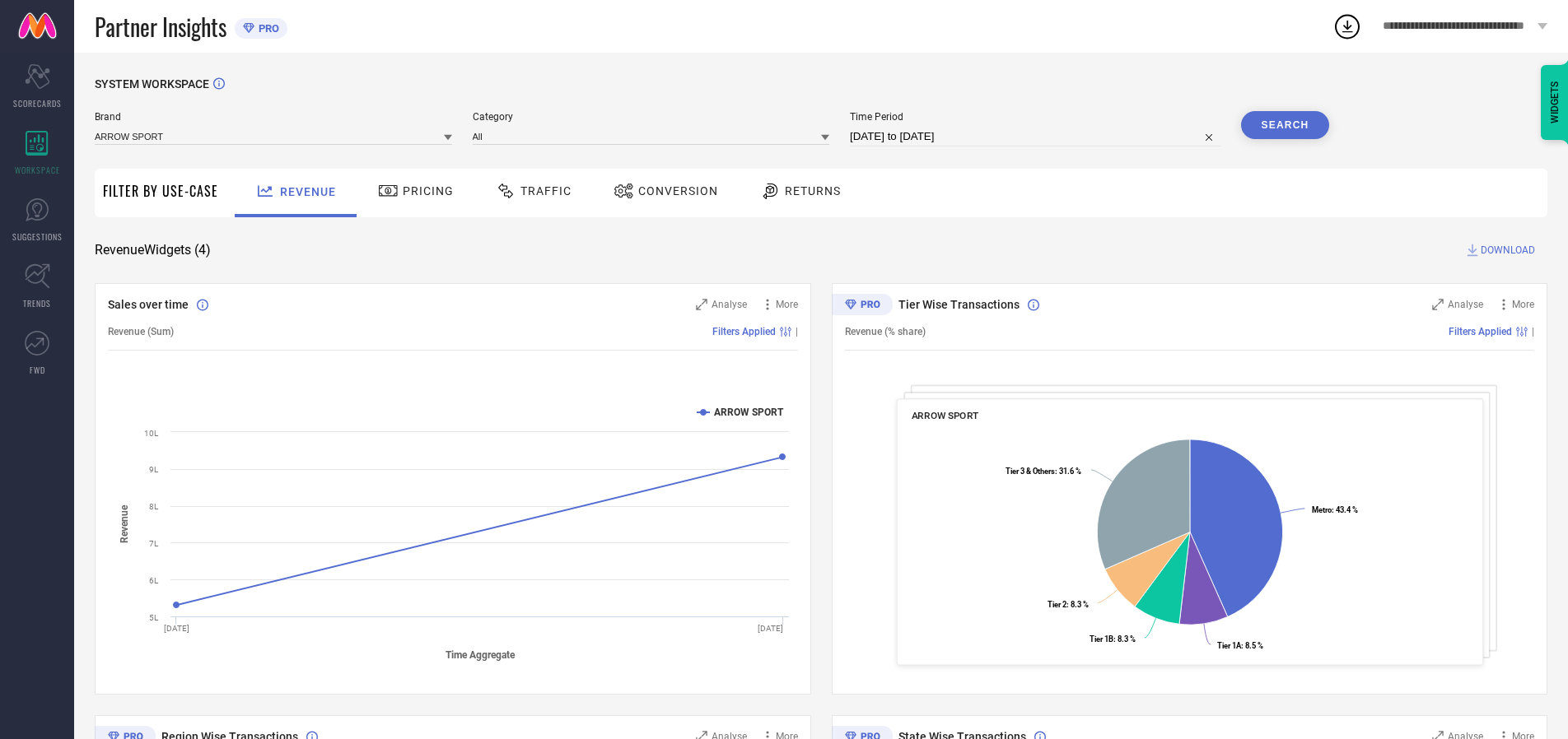
click at [530, 191] on span "Traffic" at bounding box center [547, 191] width 51 height 13
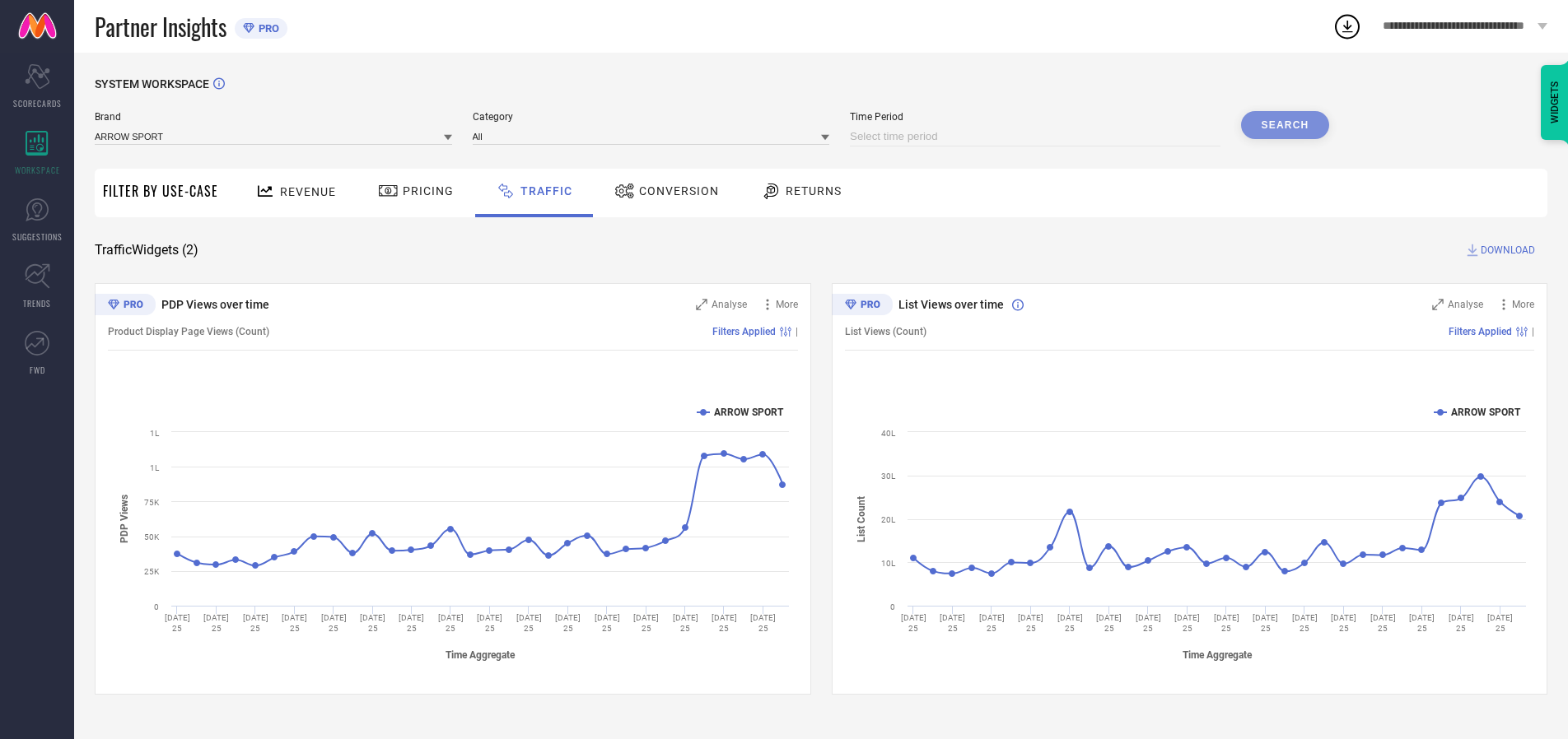
click at [1038, 137] on input at bounding box center [1035, 137] width 371 height 20
select select "8"
select select "2025"
select select "9"
select select "2025"
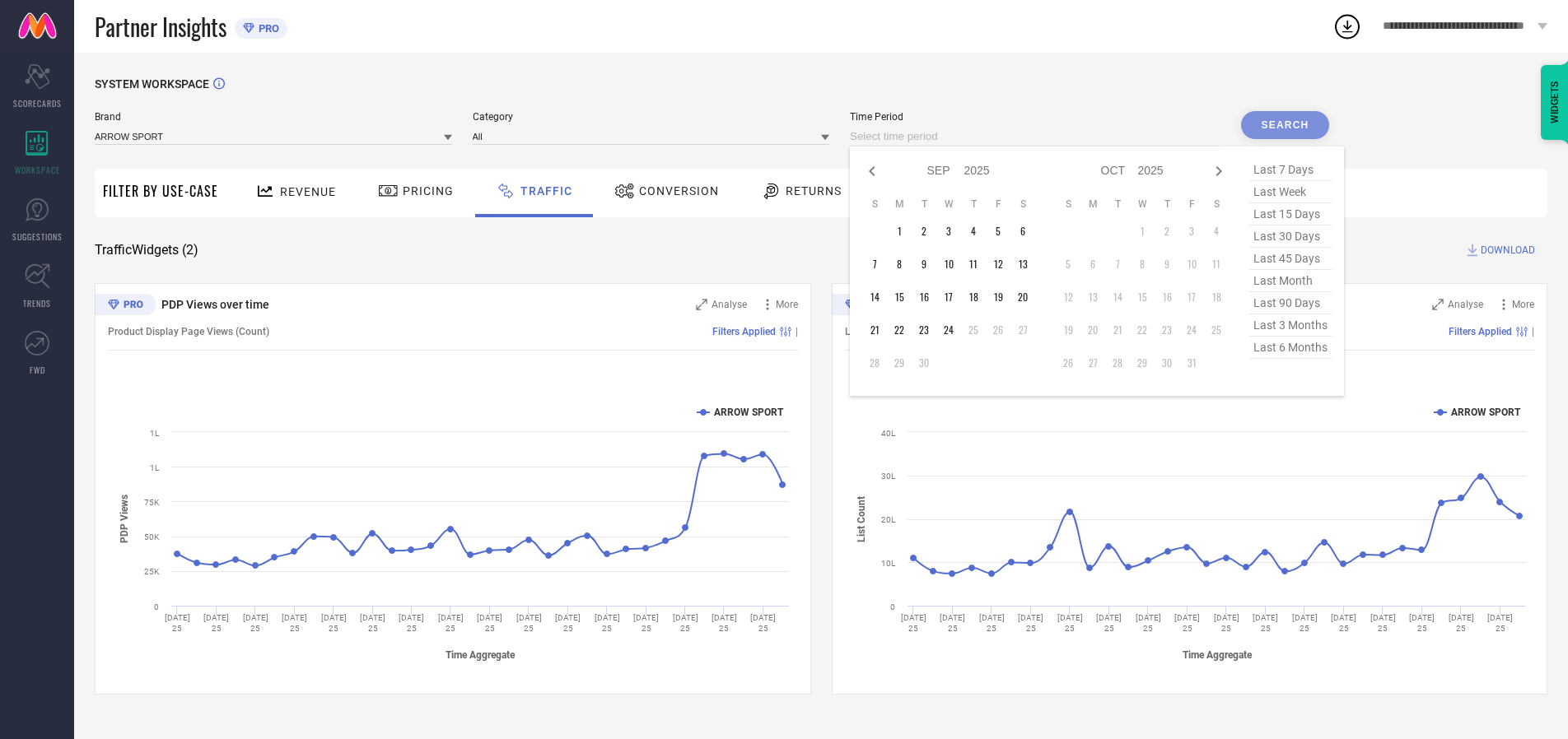
click at [929, 330] on td "23" at bounding box center [924, 329] width 25 height 25
type input "[DATE] to [DATE]"
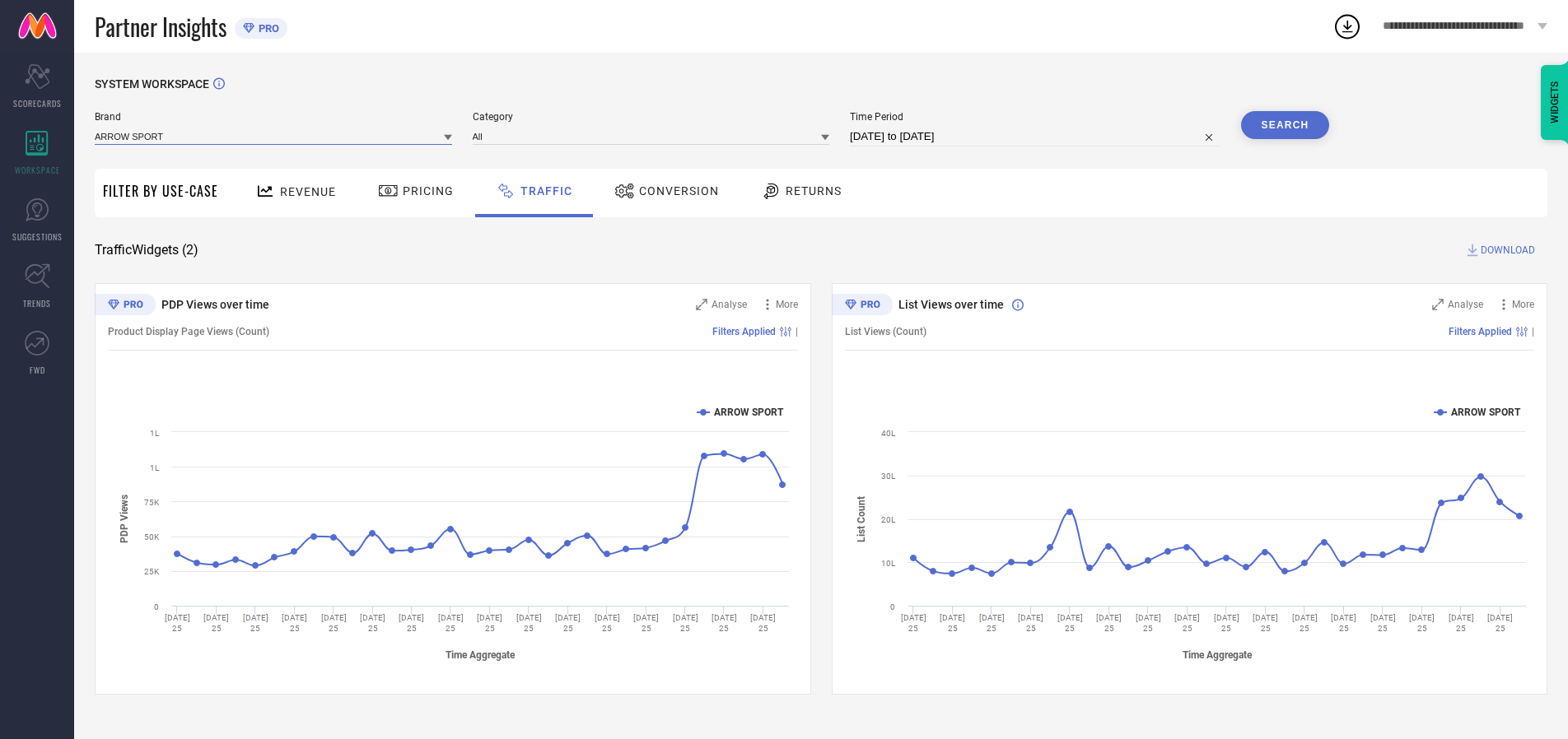
click at [274, 136] on input at bounding box center [273, 137] width 358 height 18
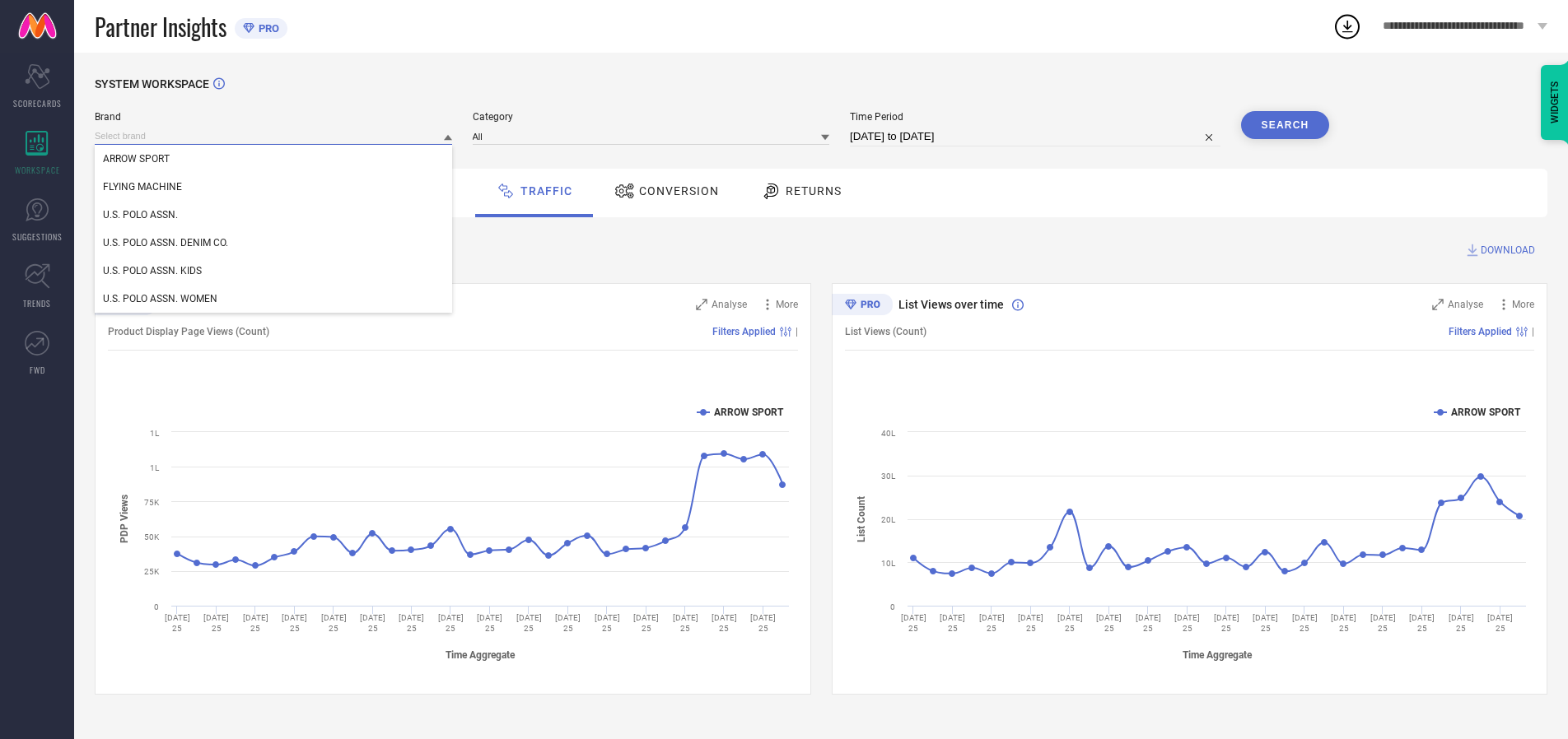
click at [274, 136] on input at bounding box center [273, 137] width 358 height 18
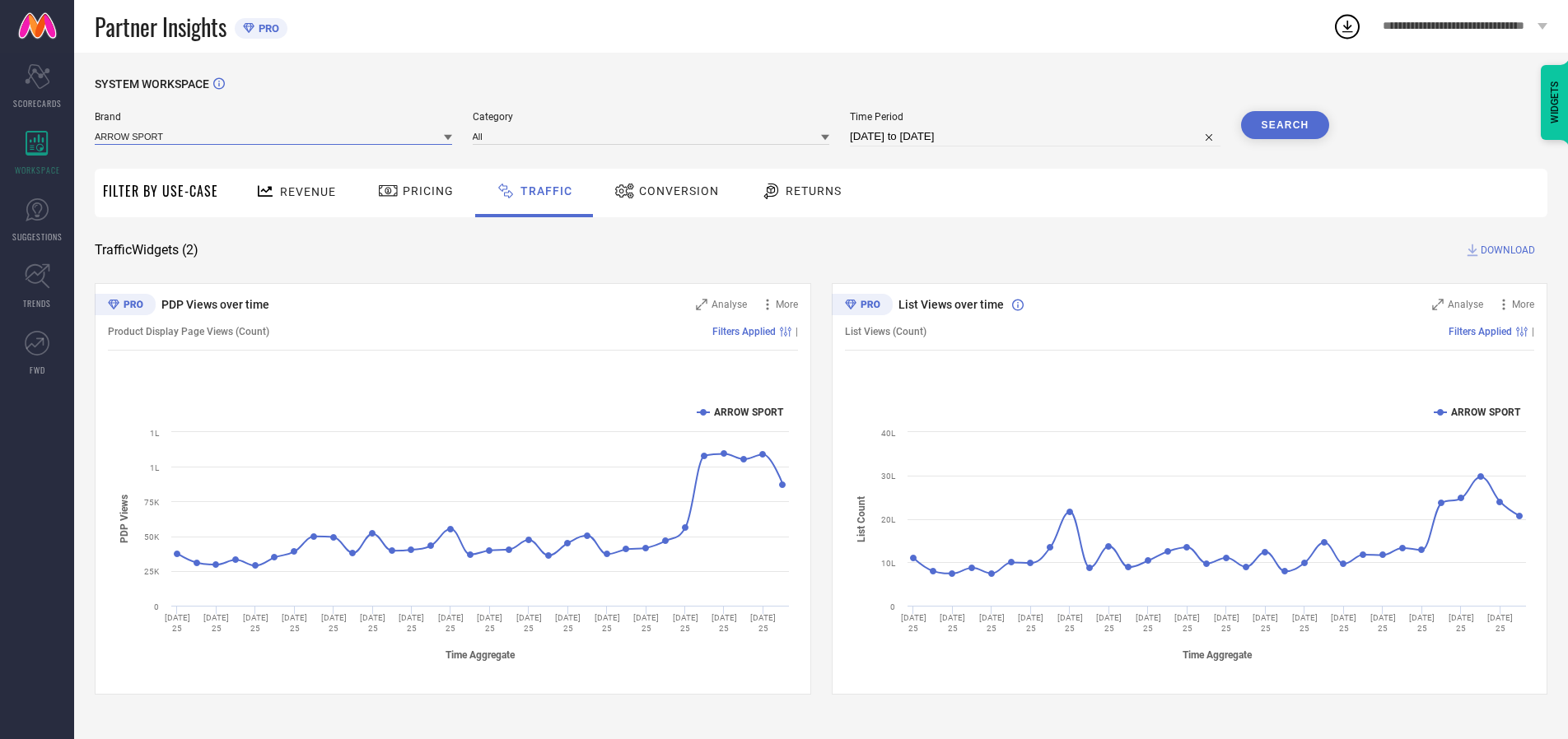
click at [274, 136] on input at bounding box center [273, 137] width 358 height 18
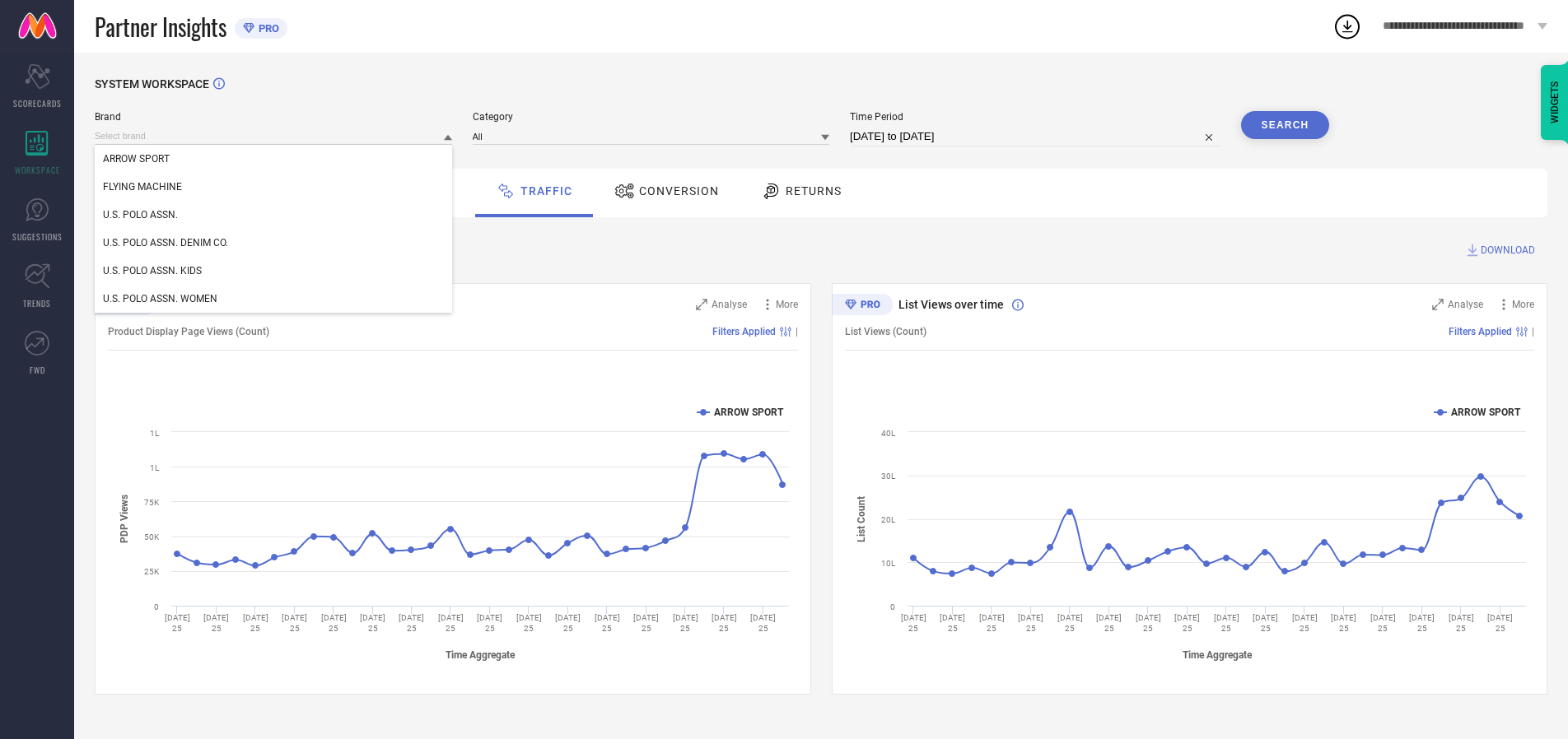
click at [274, 215] on div "U.S. POLO ASSN." at bounding box center [273, 214] width 358 height 28
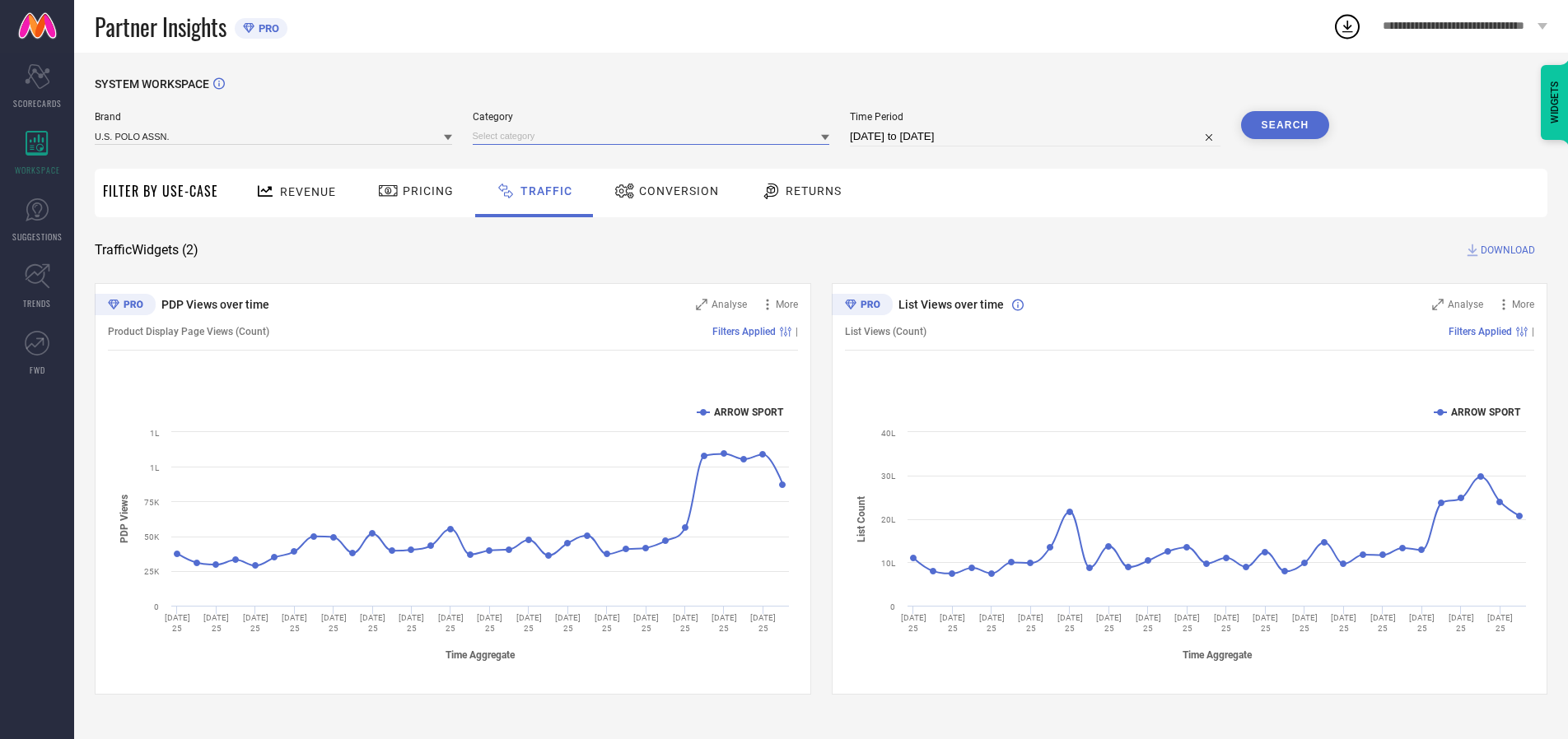
click at [655, 136] on input at bounding box center [652, 137] width 358 height 18
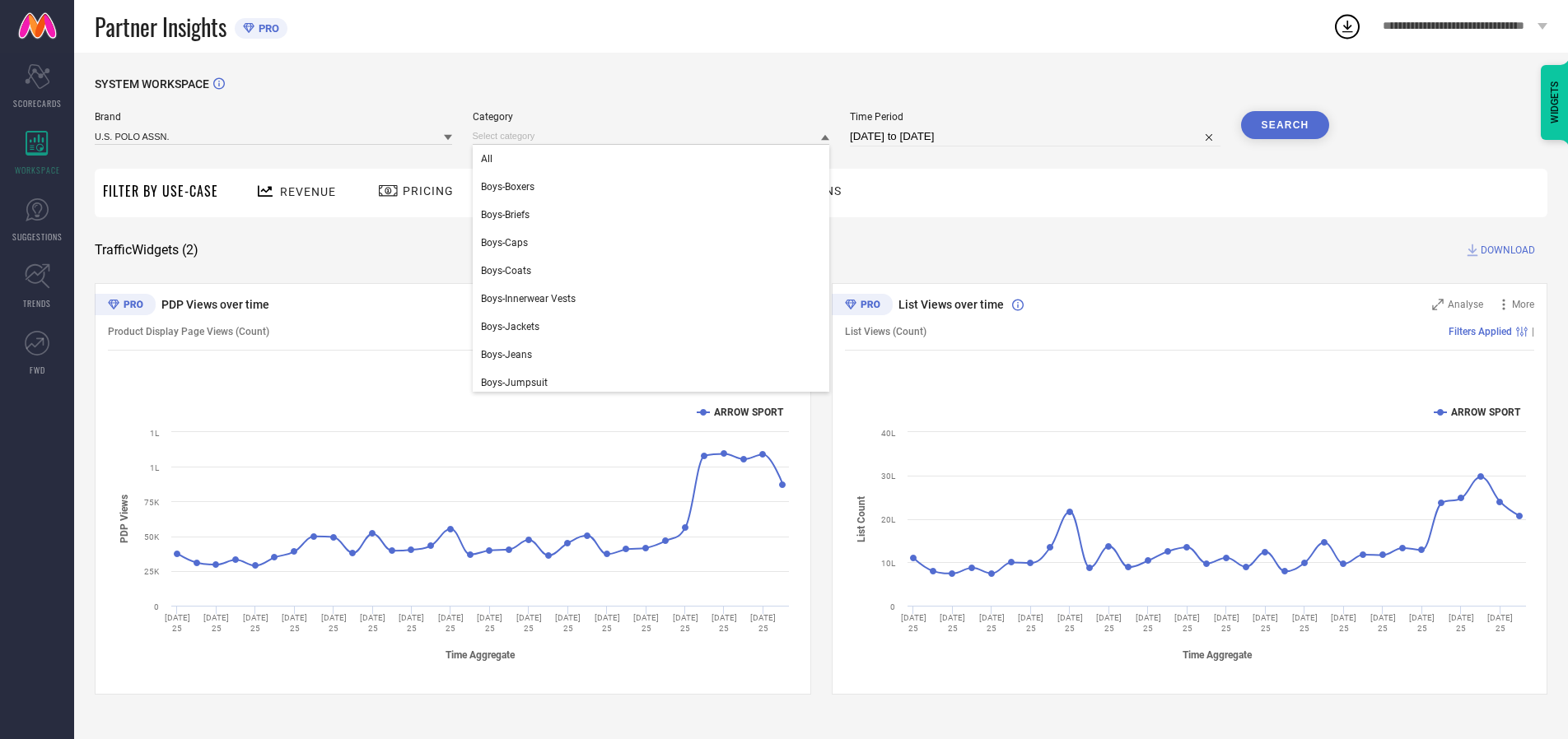
click at [655, 159] on div "All" at bounding box center [652, 158] width 358 height 28
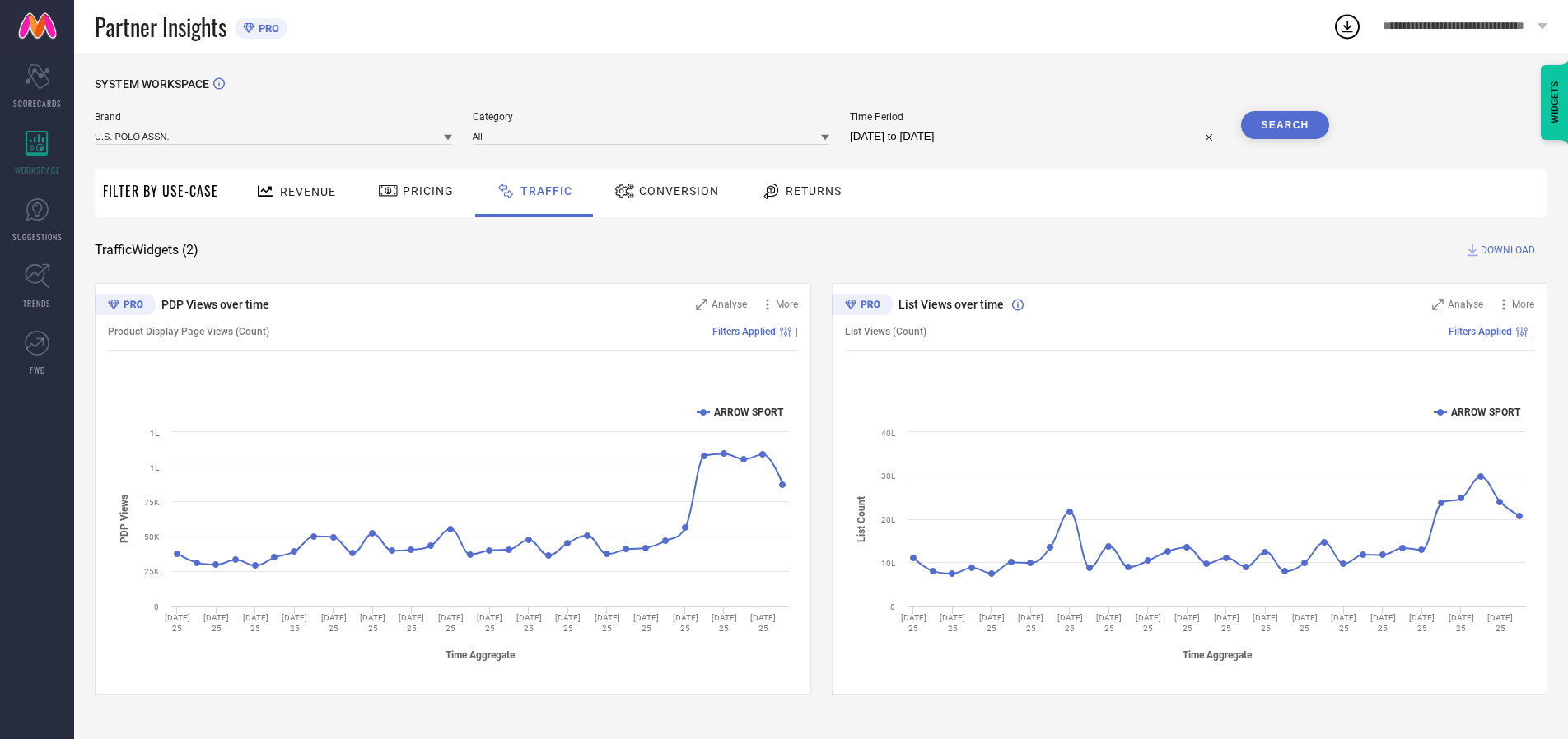
click at [1285, 125] on button "Search" at bounding box center [1286, 125] width 88 height 28
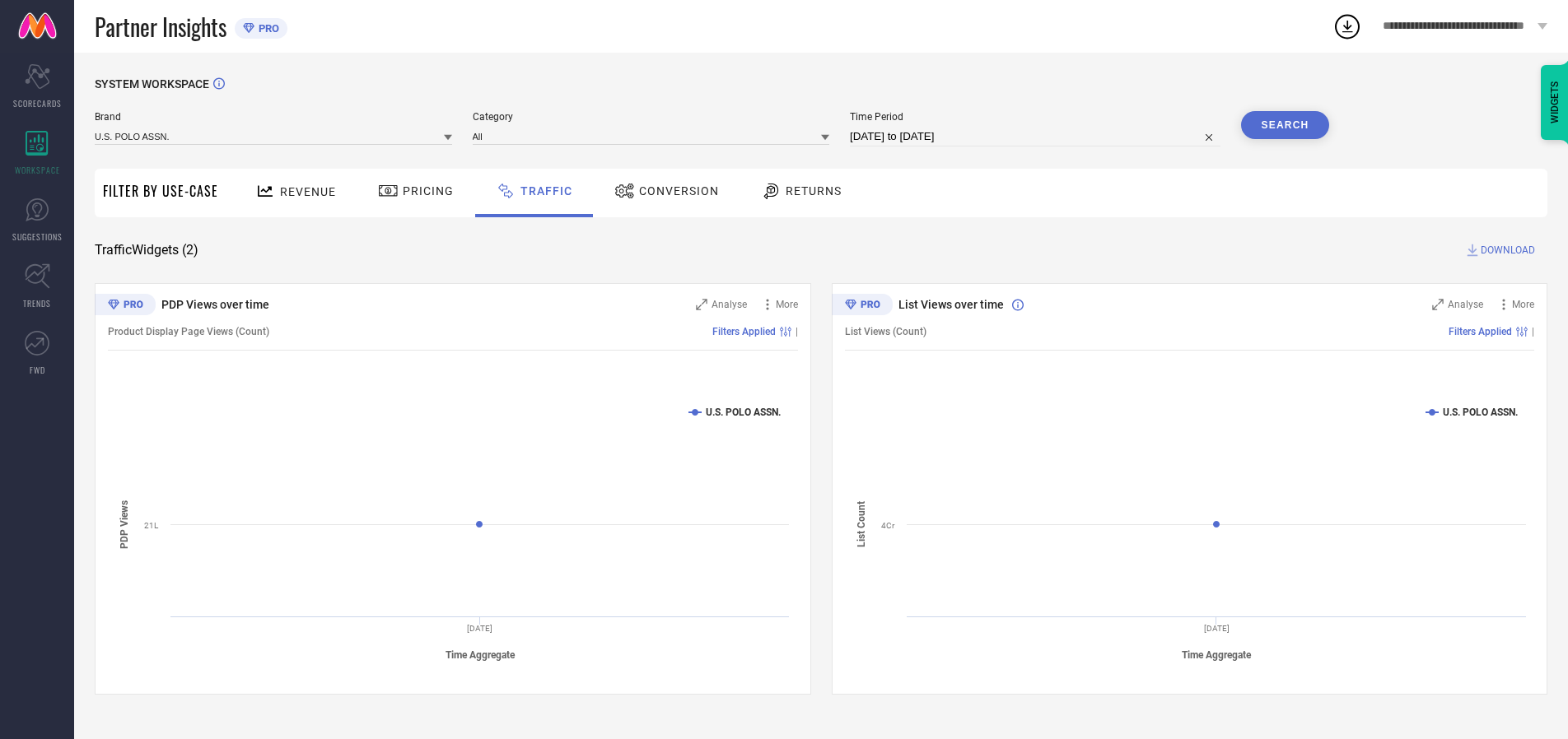
click at [1506, 251] on span "DOWNLOAD" at bounding box center [1508, 250] width 54 height 17
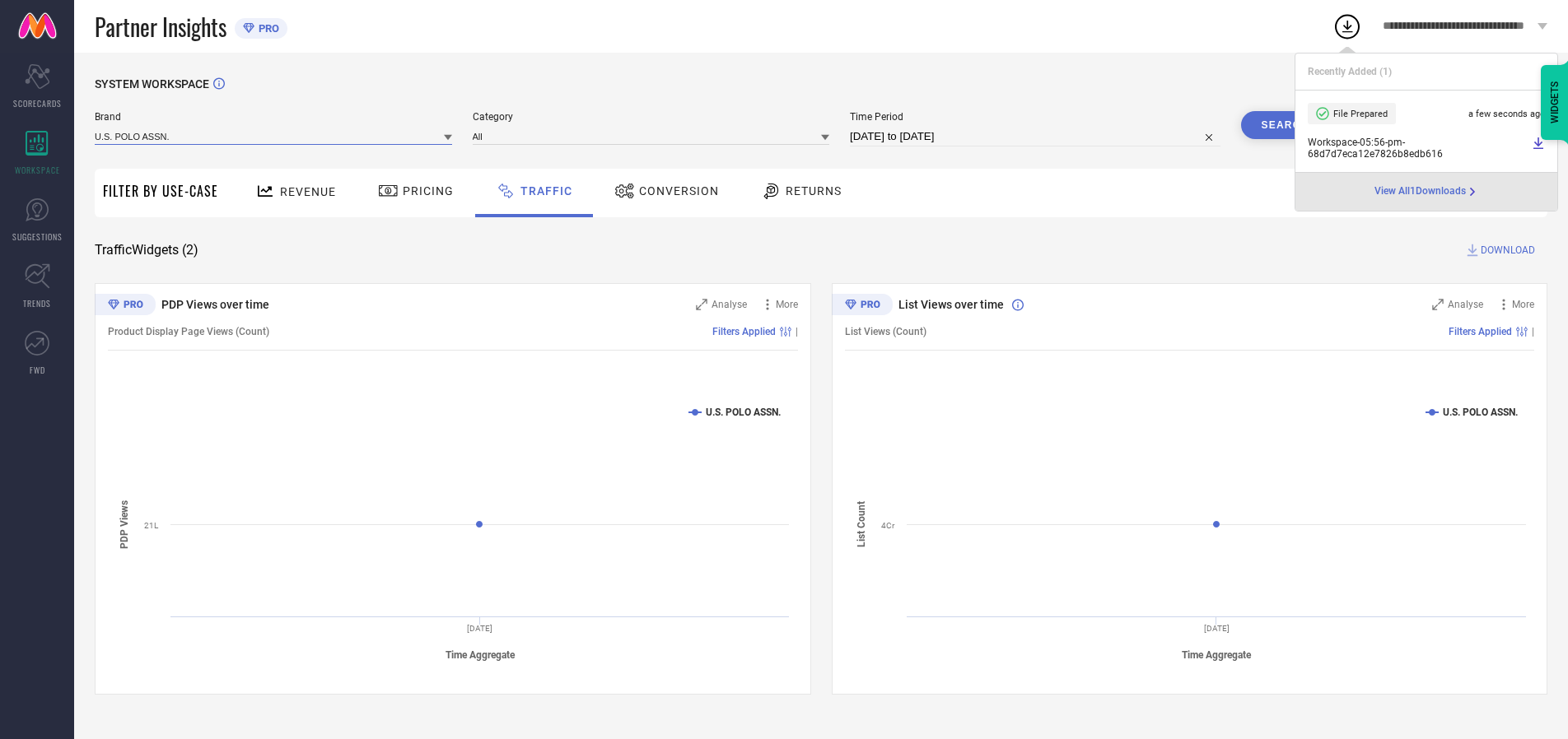
click at [274, 136] on input at bounding box center [273, 137] width 358 height 18
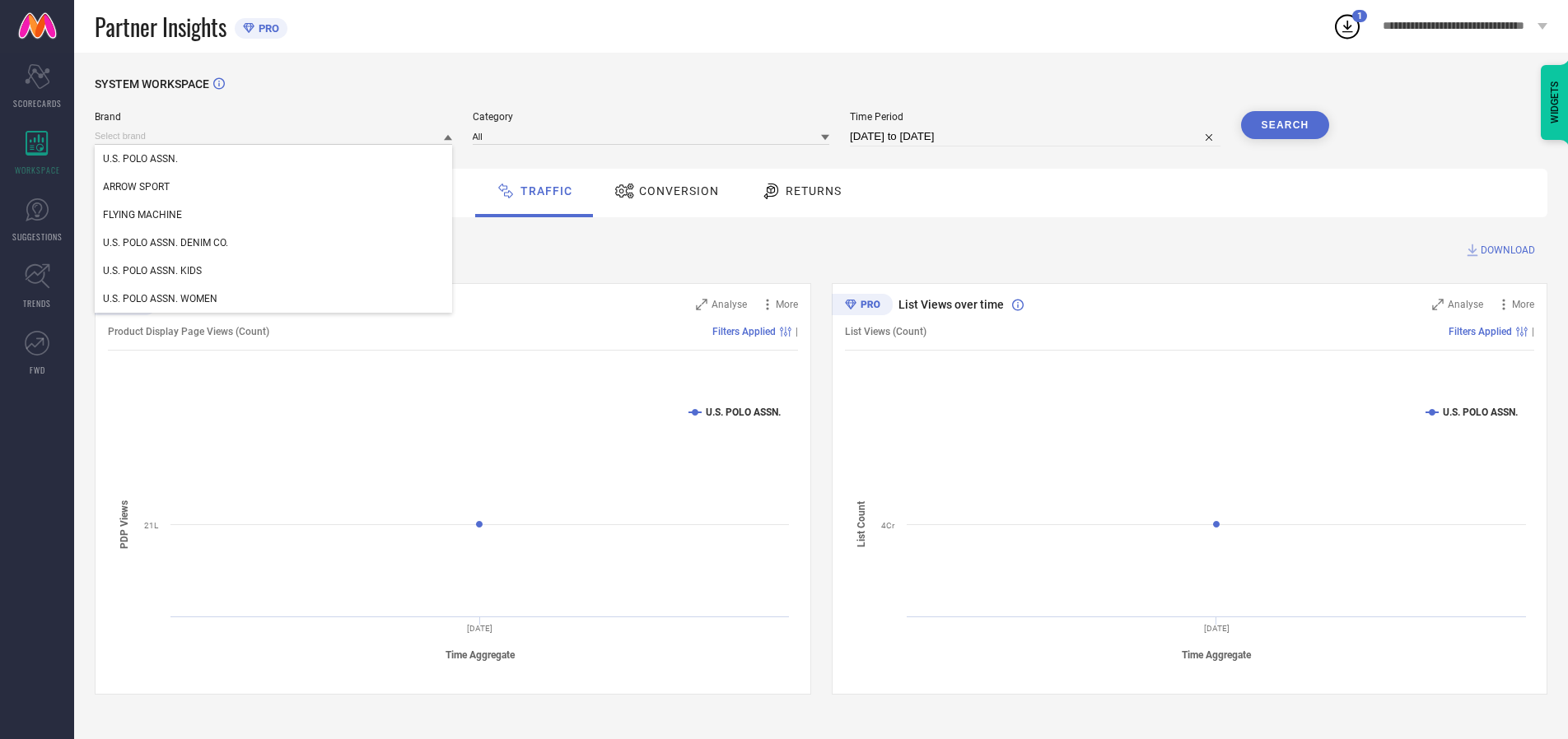
click at [274, 243] on div "U.S. POLO ASSN. DENIM CO." at bounding box center [273, 243] width 358 height 28
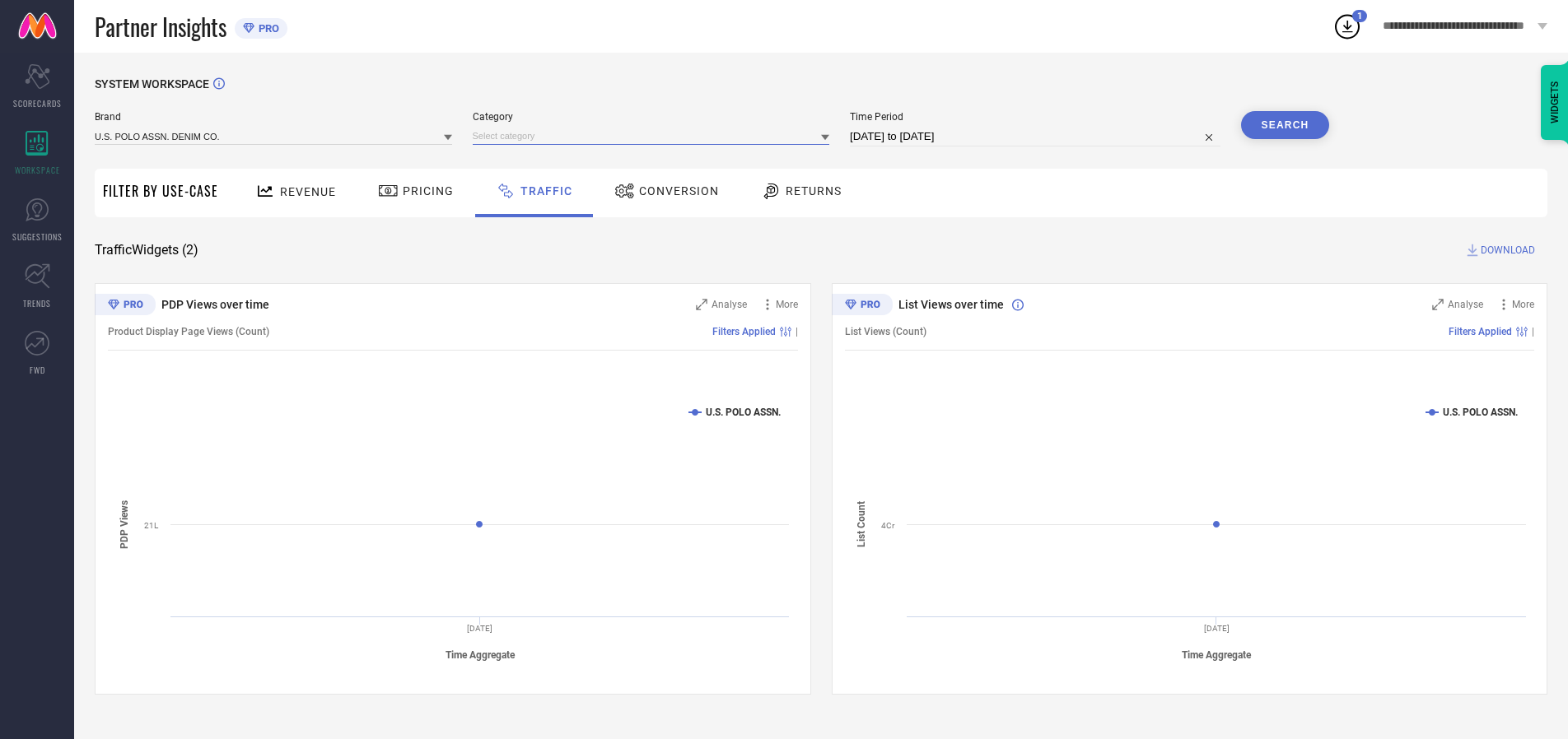
click at [655, 136] on input at bounding box center [652, 137] width 358 height 18
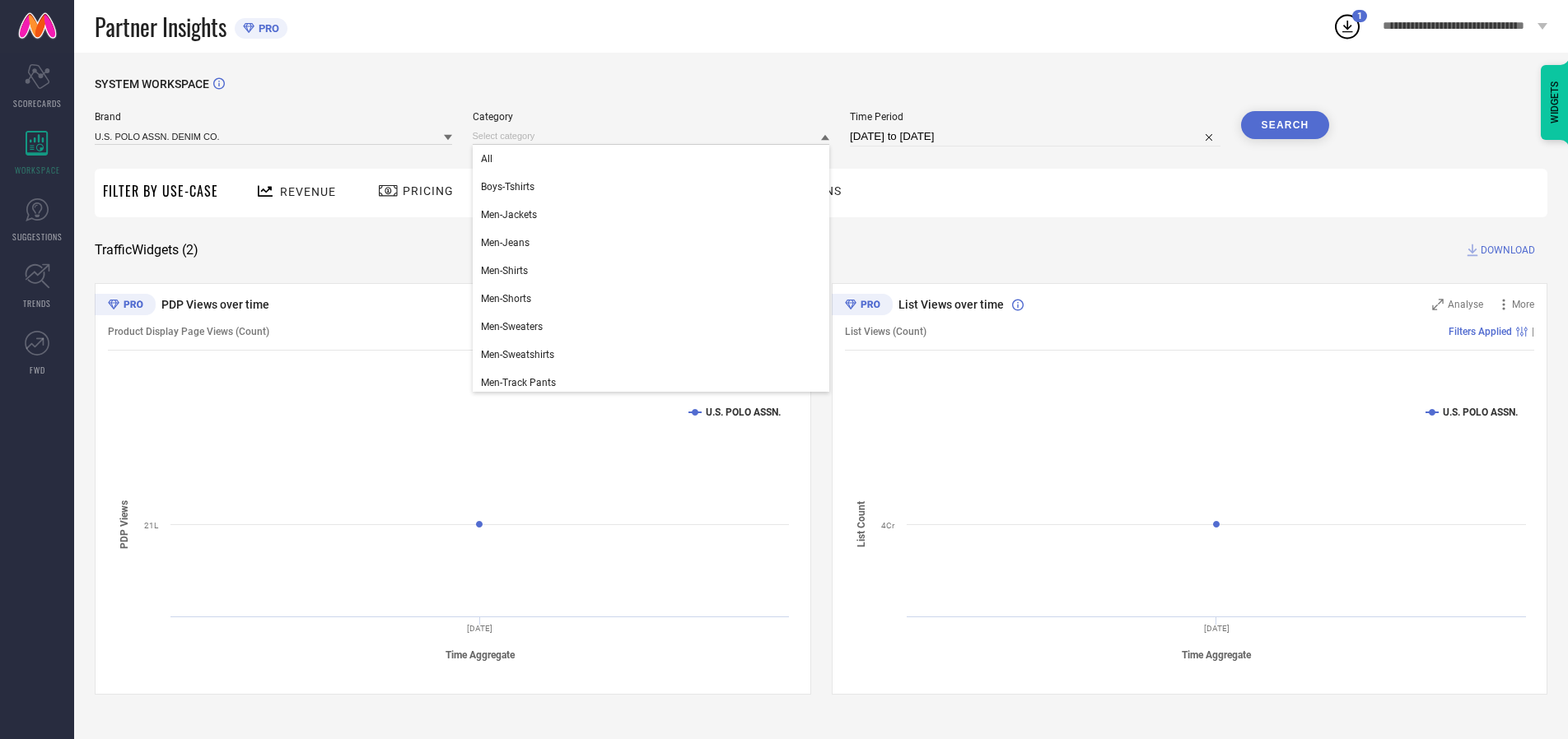
click at [655, 159] on div "All" at bounding box center [652, 158] width 358 height 28
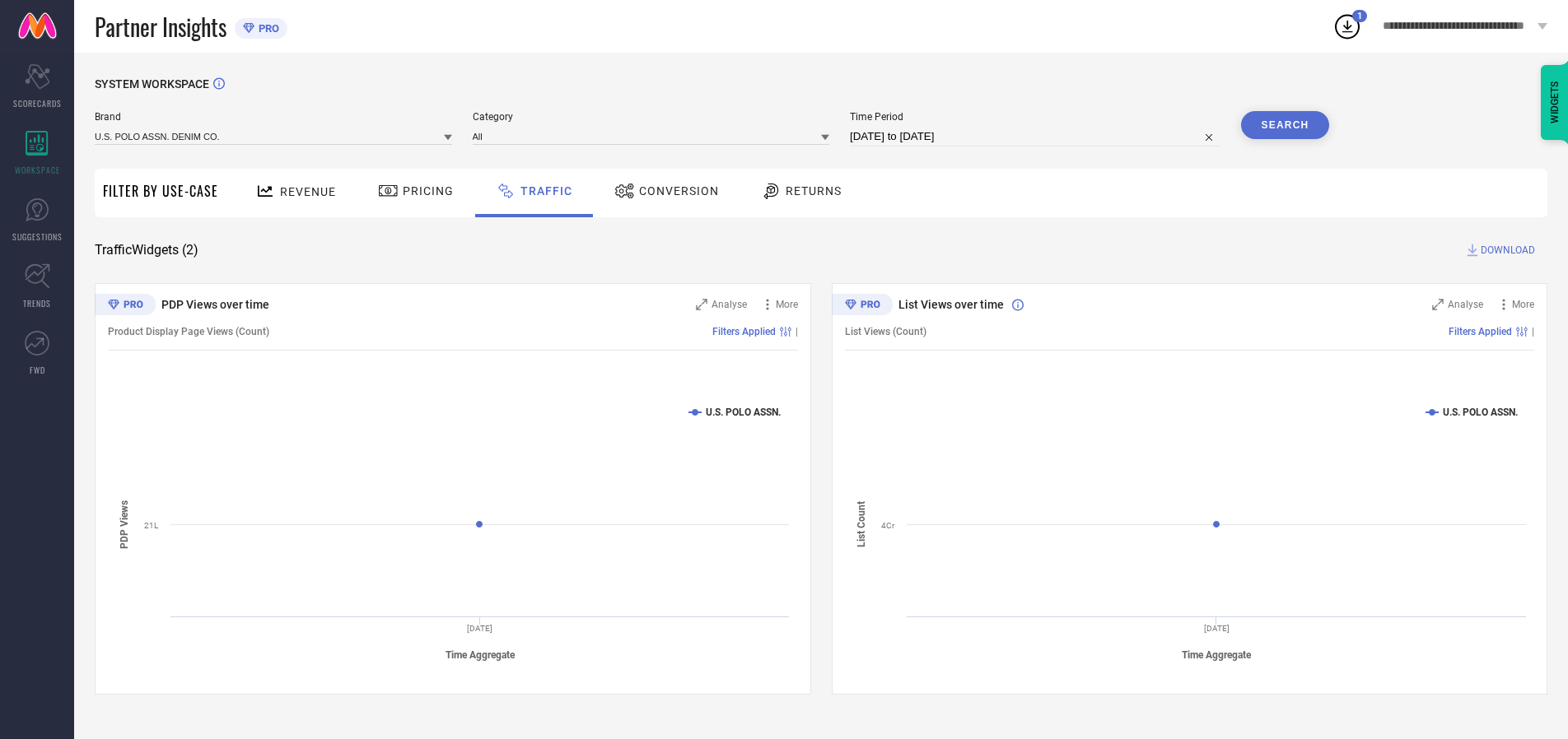
click at [1285, 125] on button "Search" at bounding box center [1286, 125] width 88 height 28
click at [1506, 251] on span "DOWNLOAD" at bounding box center [1508, 250] width 54 height 17
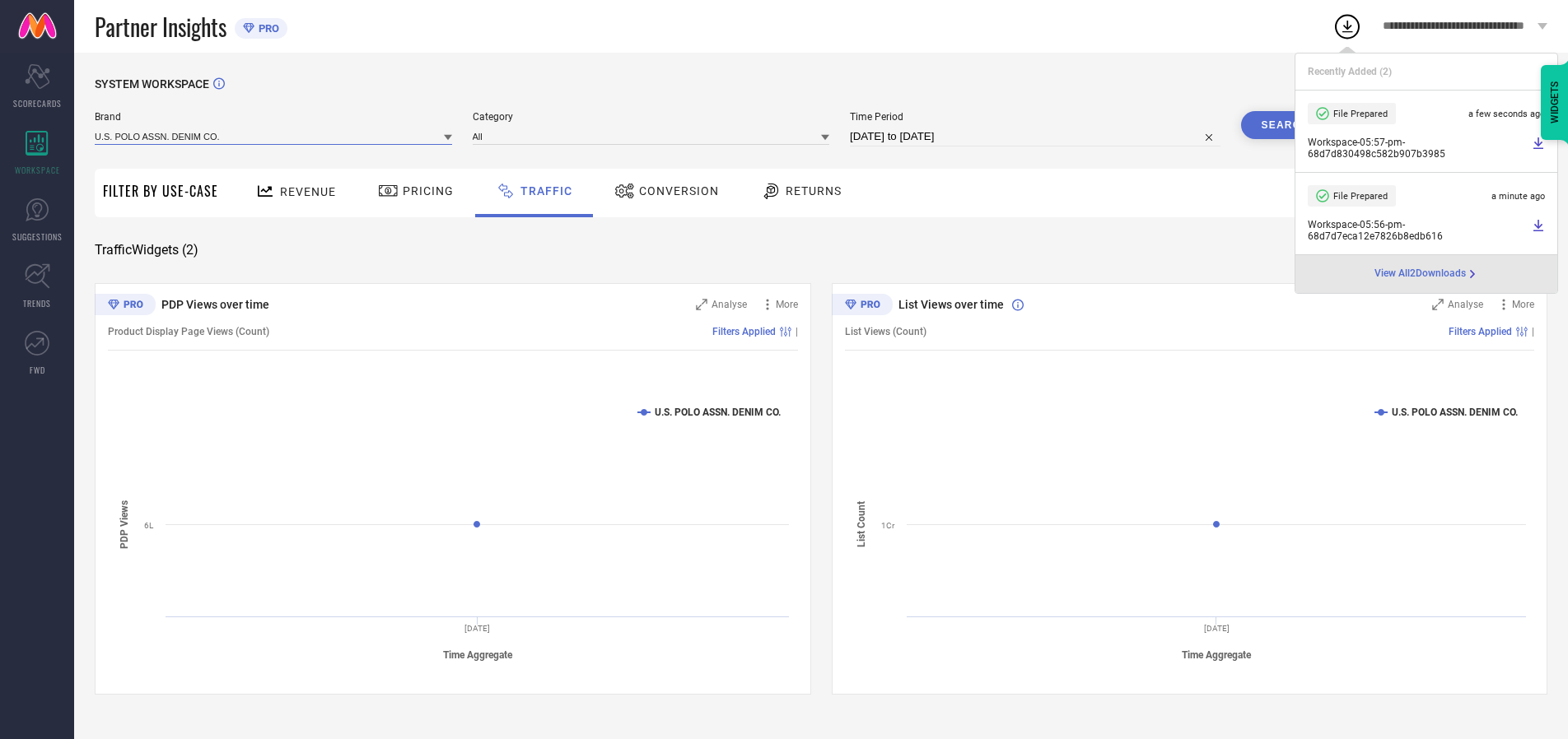
click at [274, 136] on input at bounding box center [273, 137] width 358 height 18
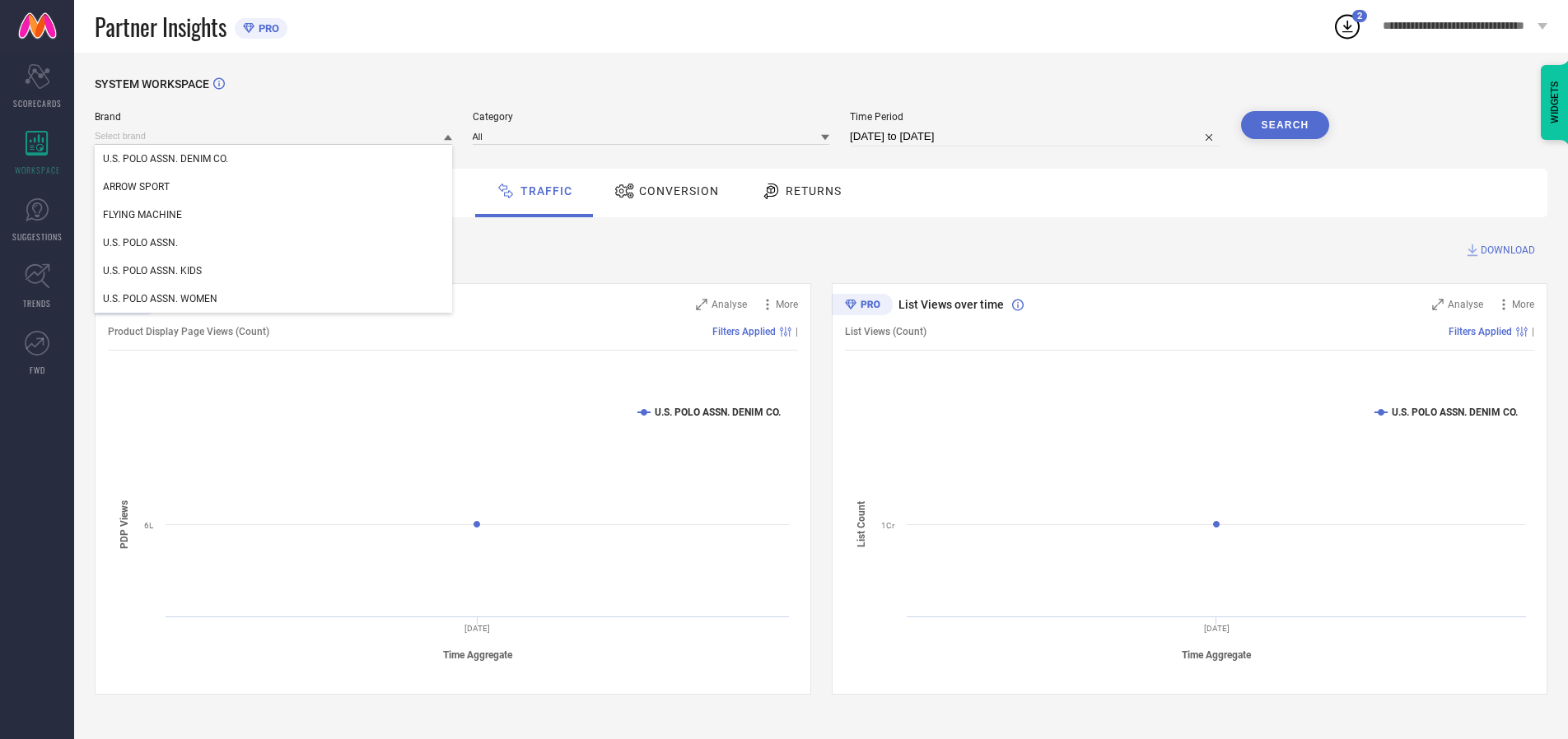
click at [274, 271] on div "U.S. POLO ASSN. KIDS" at bounding box center [273, 270] width 358 height 28
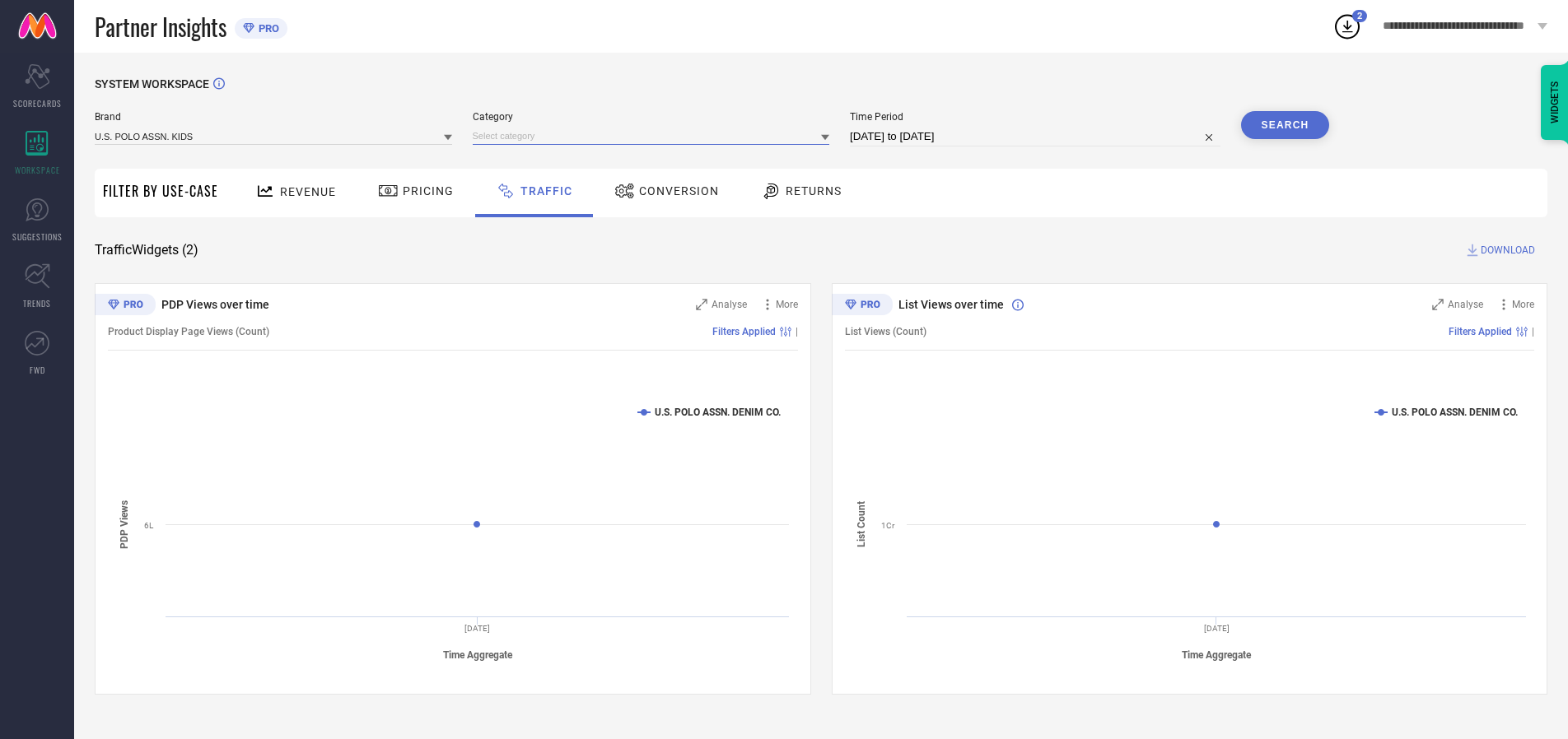
click at [655, 136] on input at bounding box center [652, 137] width 358 height 18
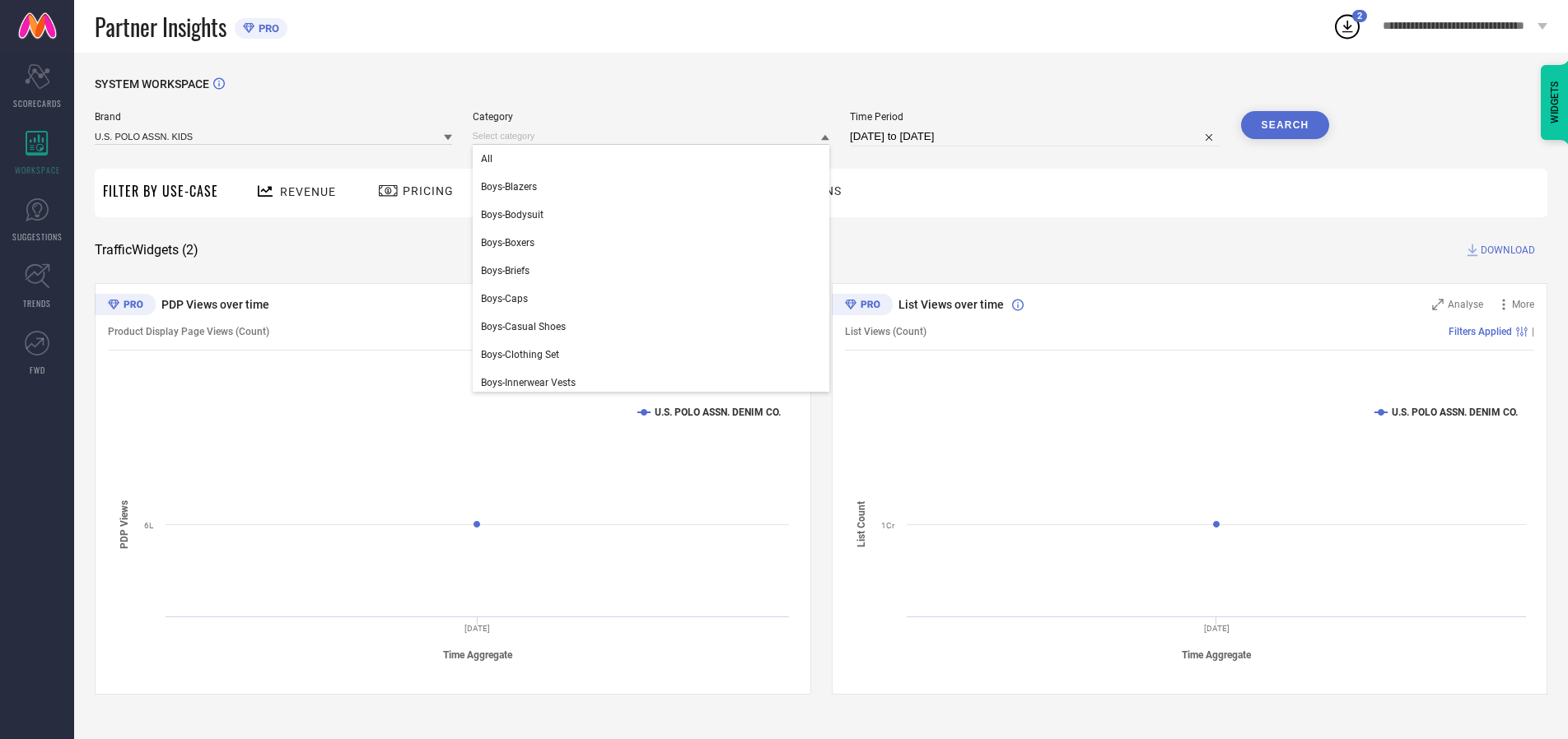
click at [655, 159] on div "All" at bounding box center [652, 158] width 358 height 28
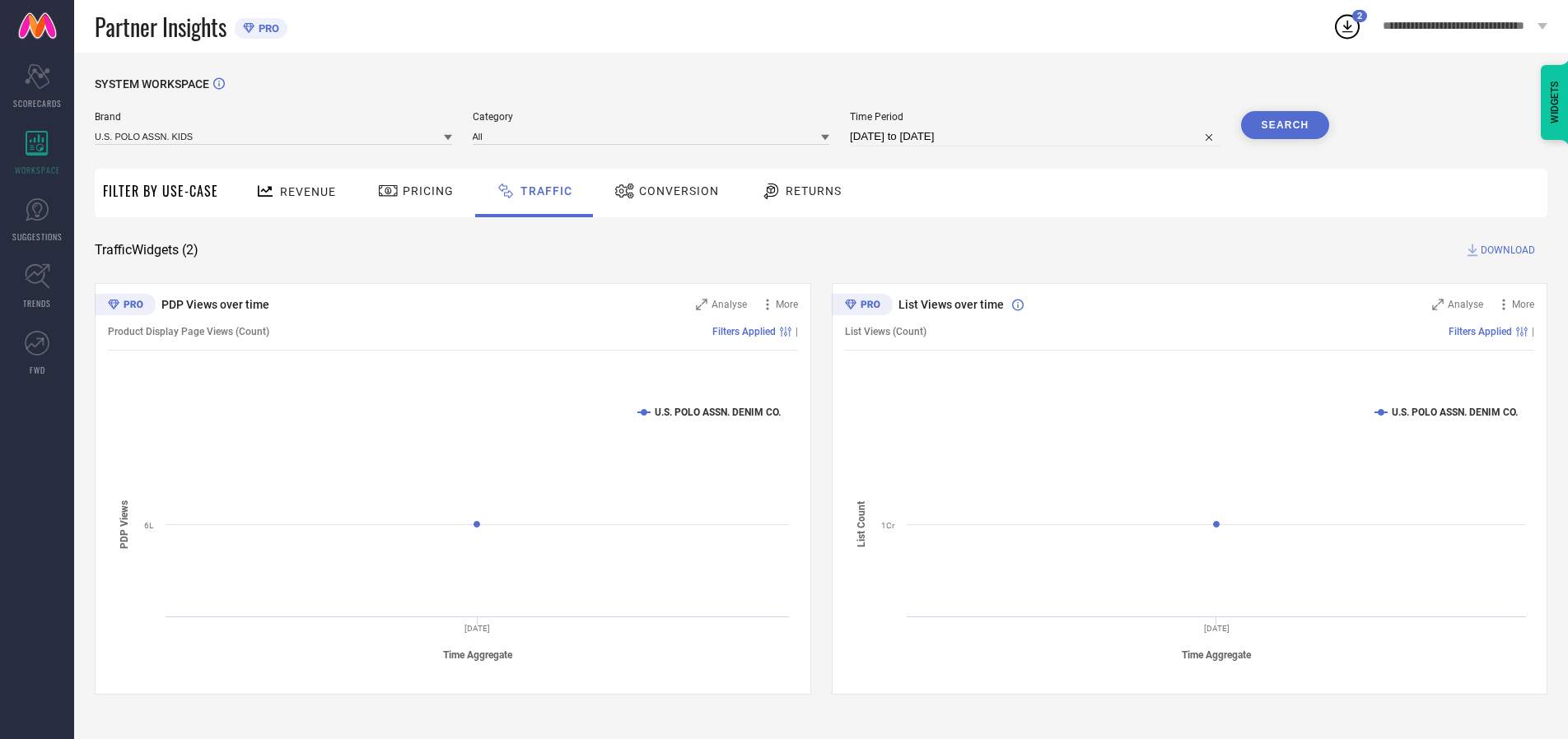
click at [1285, 125] on button "Search" at bounding box center [1286, 125] width 88 height 28
click at [1506, 251] on span "DOWNLOAD" at bounding box center [1508, 250] width 54 height 17
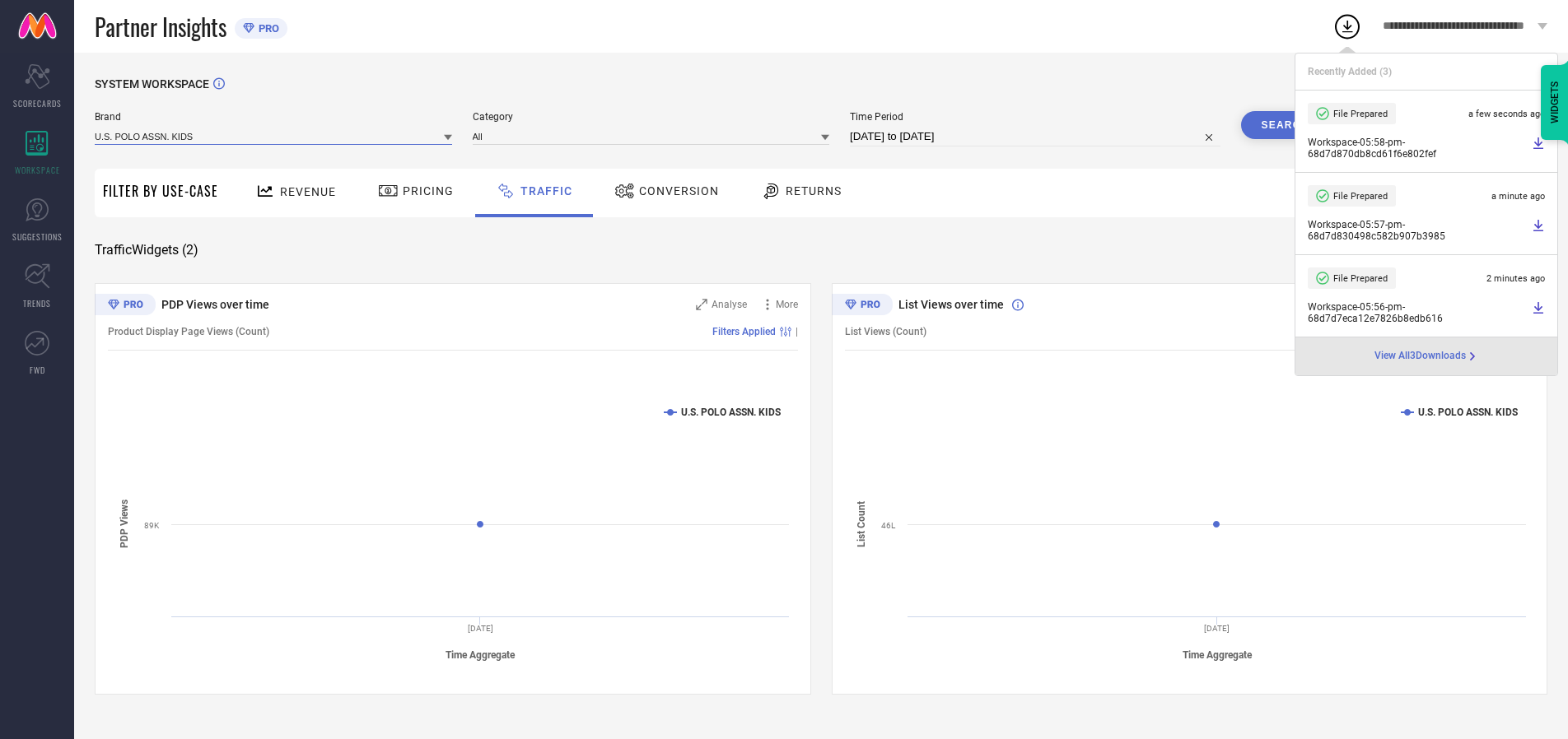
click at [274, 136] on input at bounding box center [273, 137] width 358 height 18
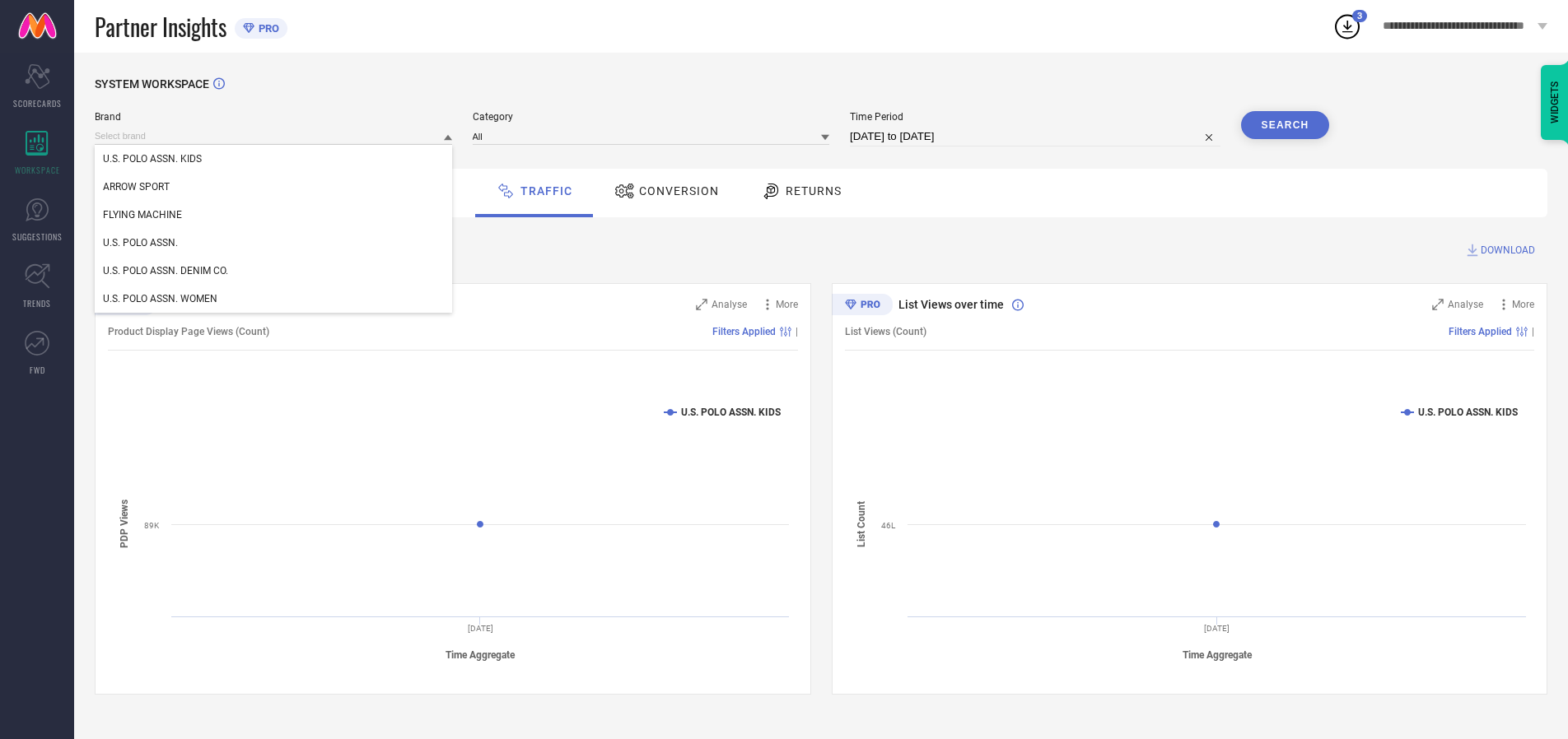
click at [274, 299] on div "U.S. POLO ASSN. WOMEN" at bounding box center [273, 299] width 358 height 28
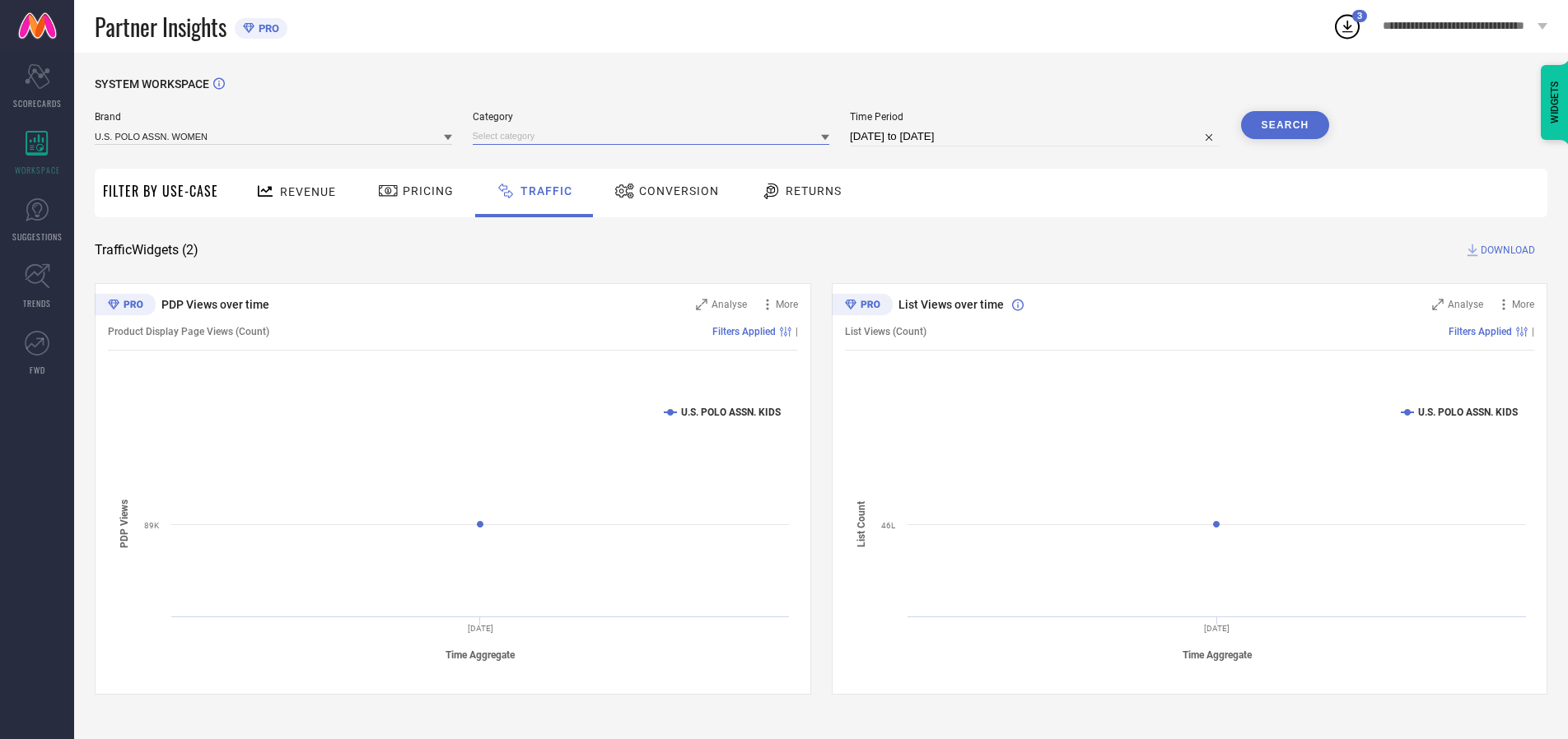
click at [655, 136] on input at bounding box center [652, 137] width 358 height 18
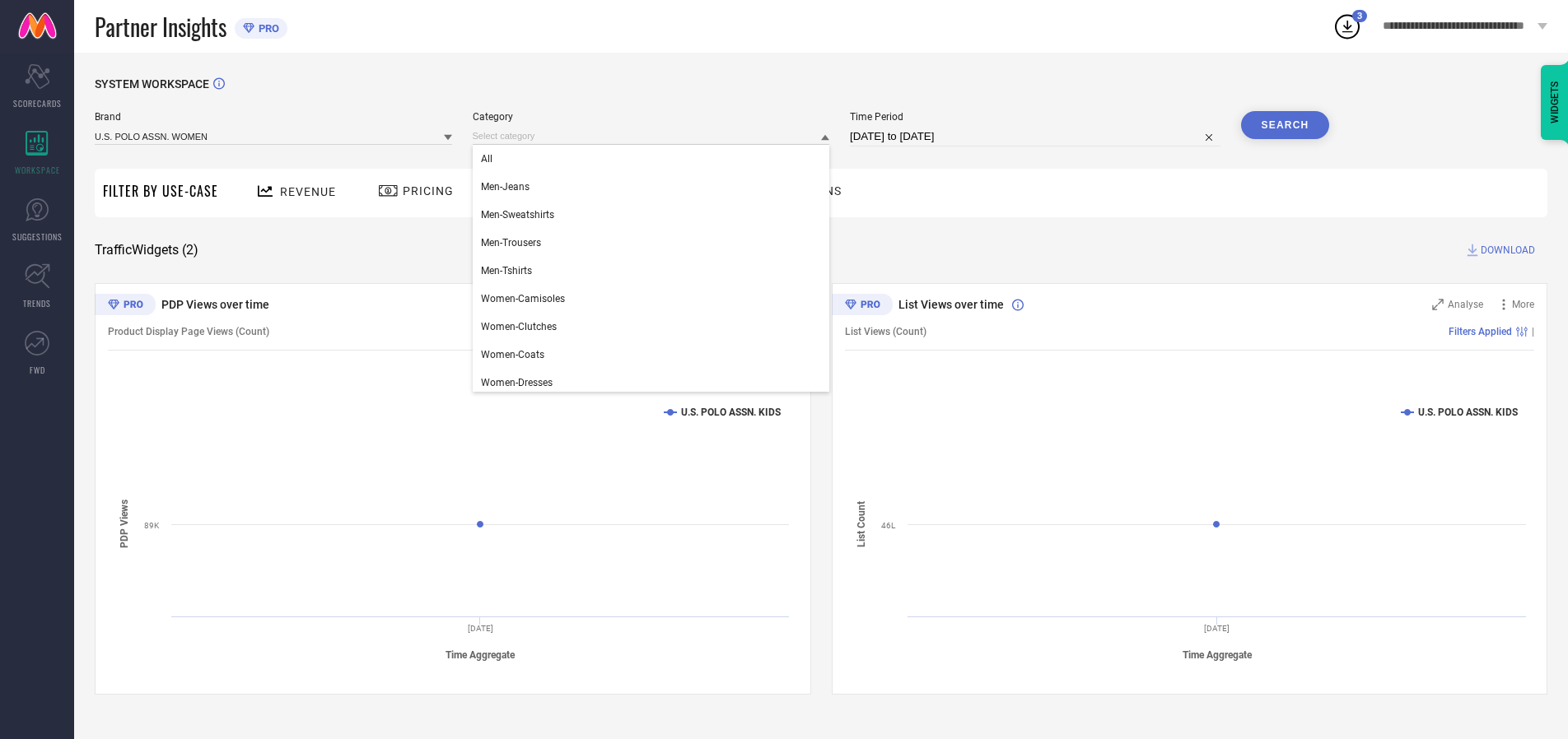
click at [655, 159] on div "All" at bounding box center [652, 158] width 358 height 28
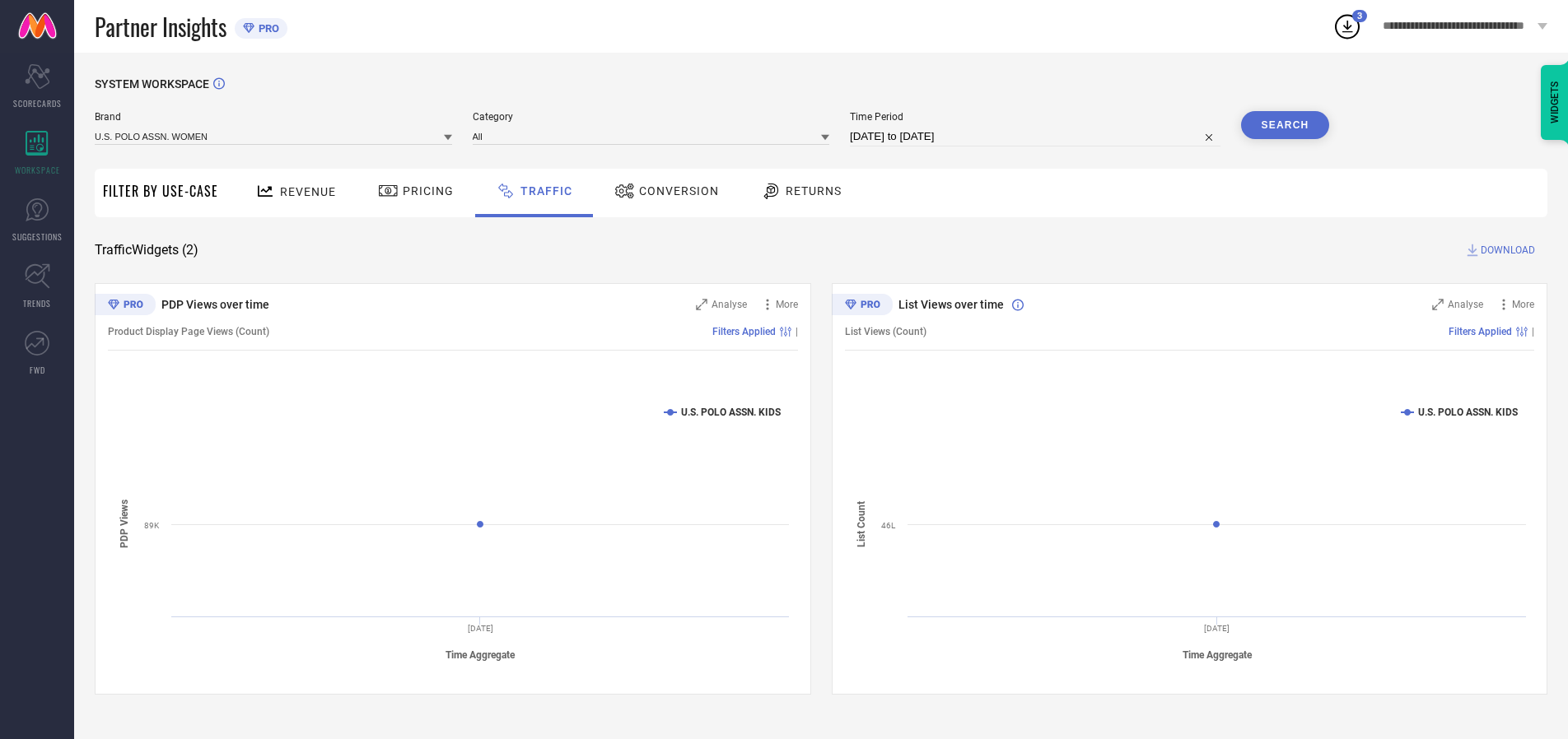
click at [1285, 125] on button "Search" at bounding box center [1286, 125] width 88 height 28
click at [1506, 251] on span "DOWNLOAD" at bounding box center [1508, 250] width 54 height 17
click at [1038, 137] on input at bounding box center [1035, 137] width 371 height 20
select select "8"
select select "2025"
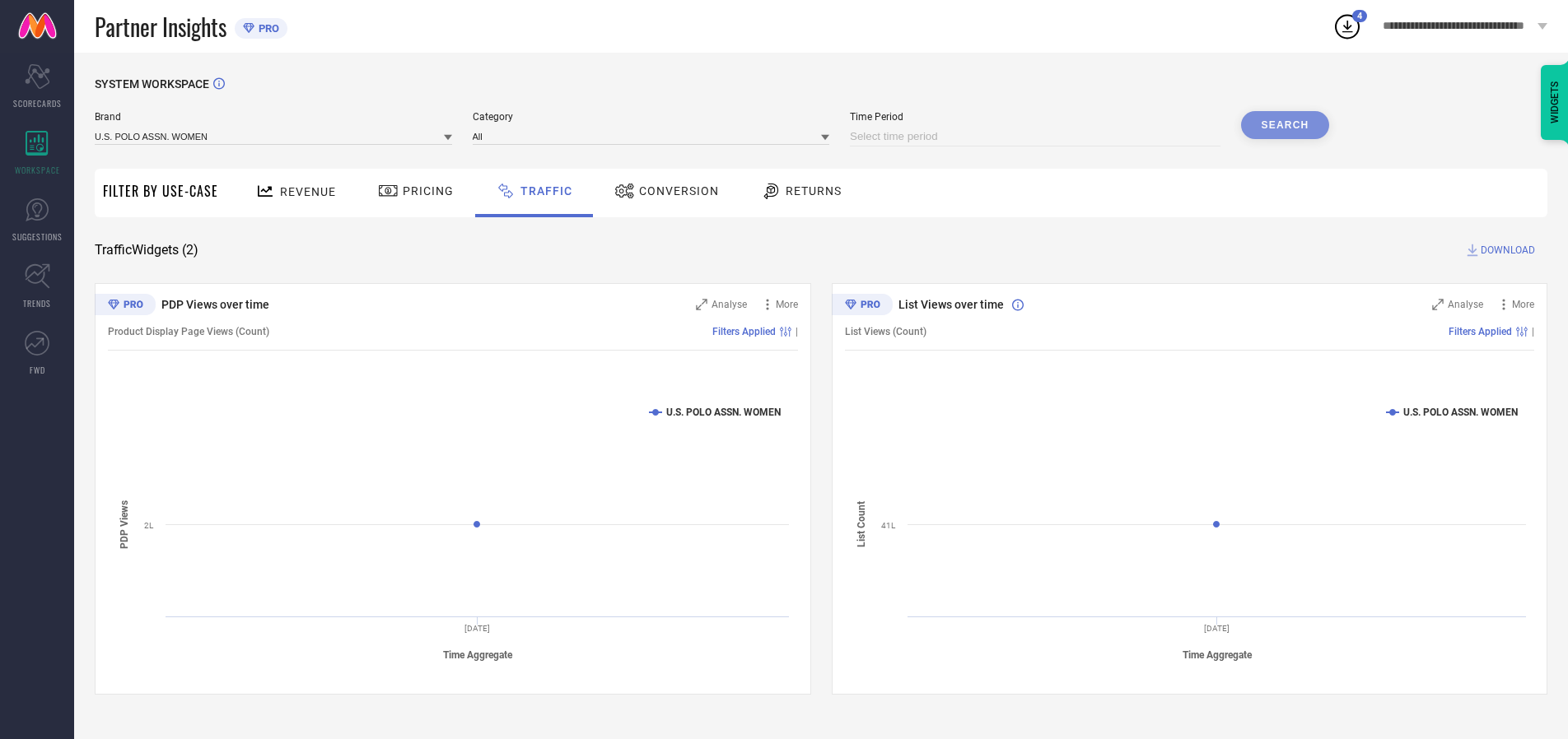
select select "9"
select select "2025"
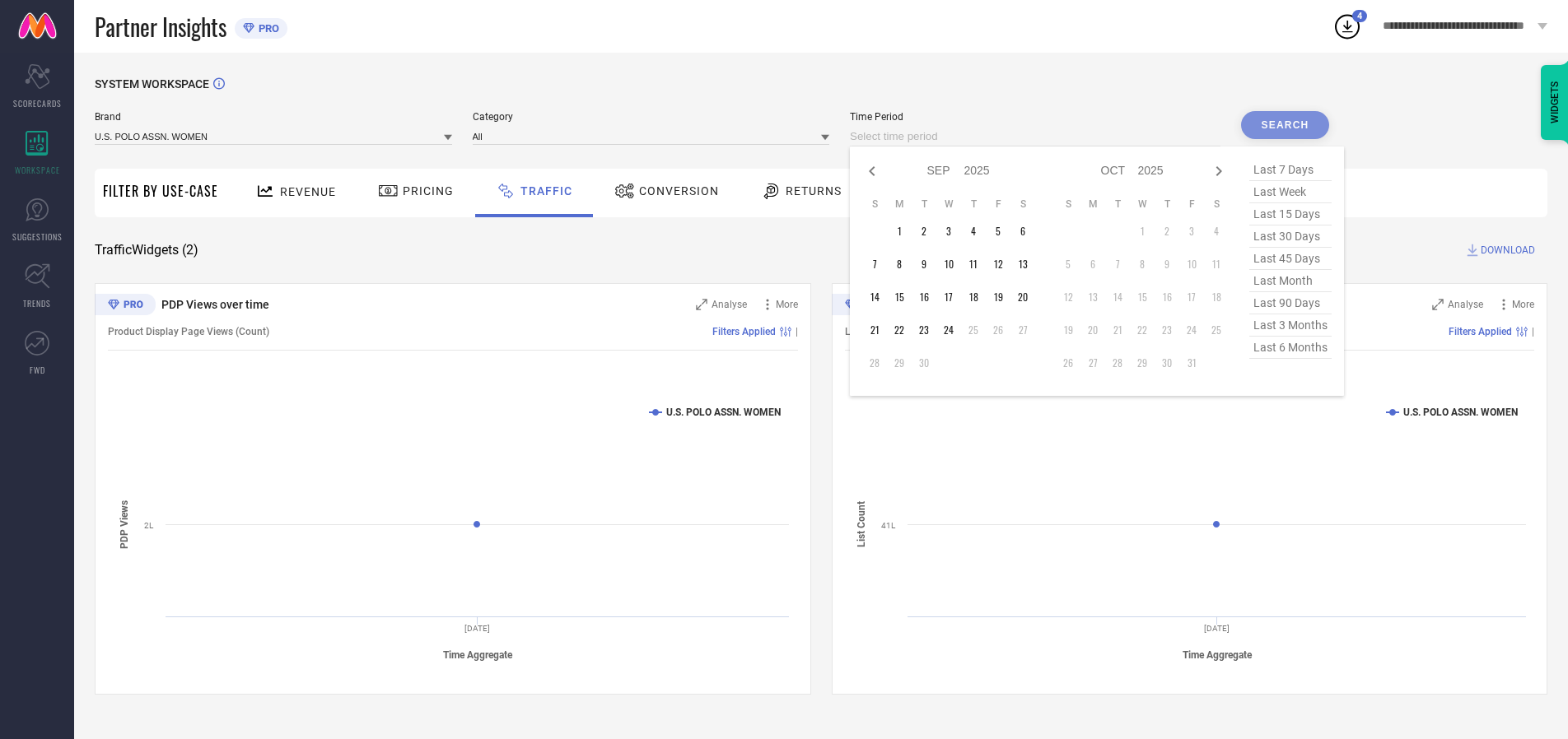
click at [954, 330] on td "24" at bounding box center [949, 329] width 25 height 25
type input "[DATE] to [DATE]"
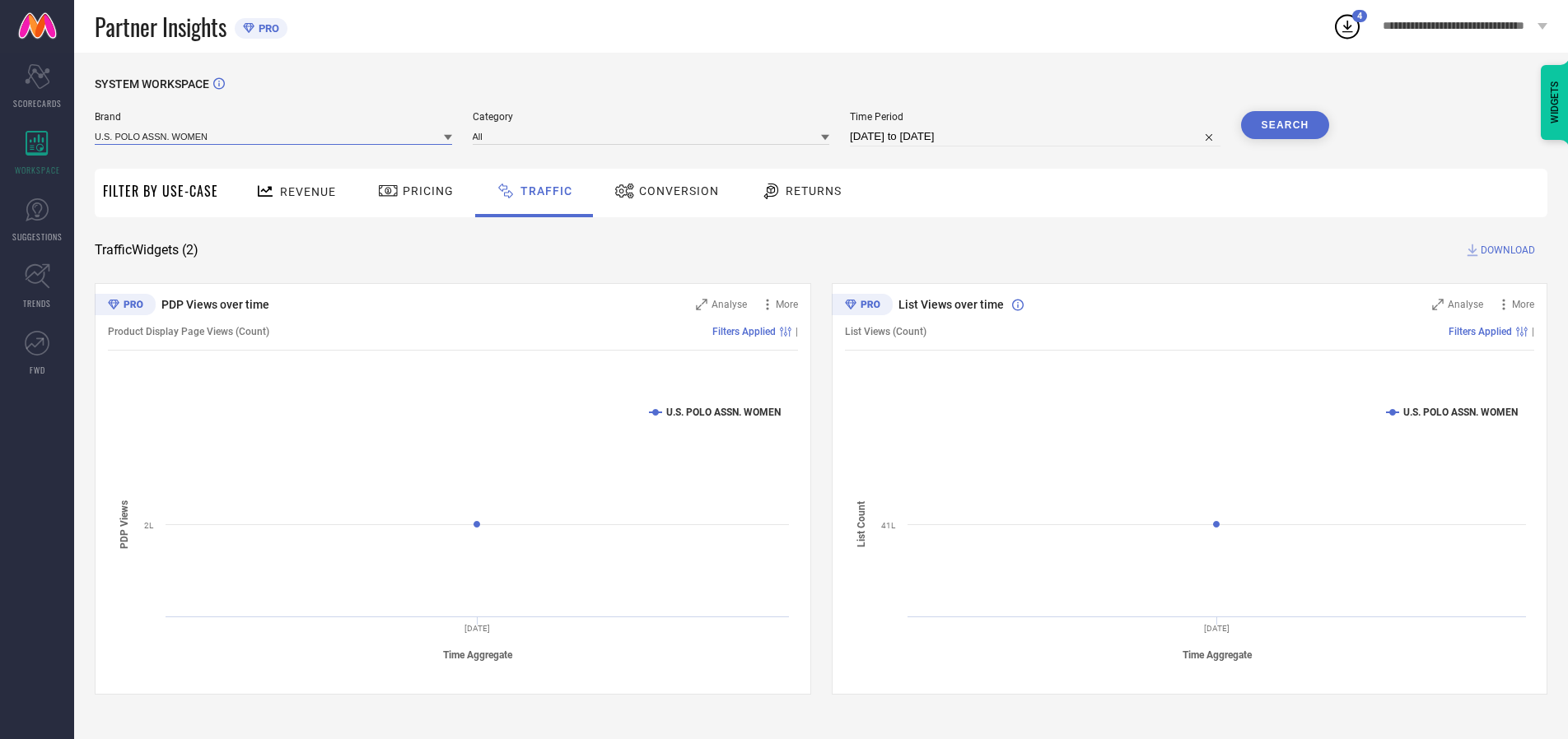
click at [274, 136] on input at bounding box center [273, 137] width 358 height 18
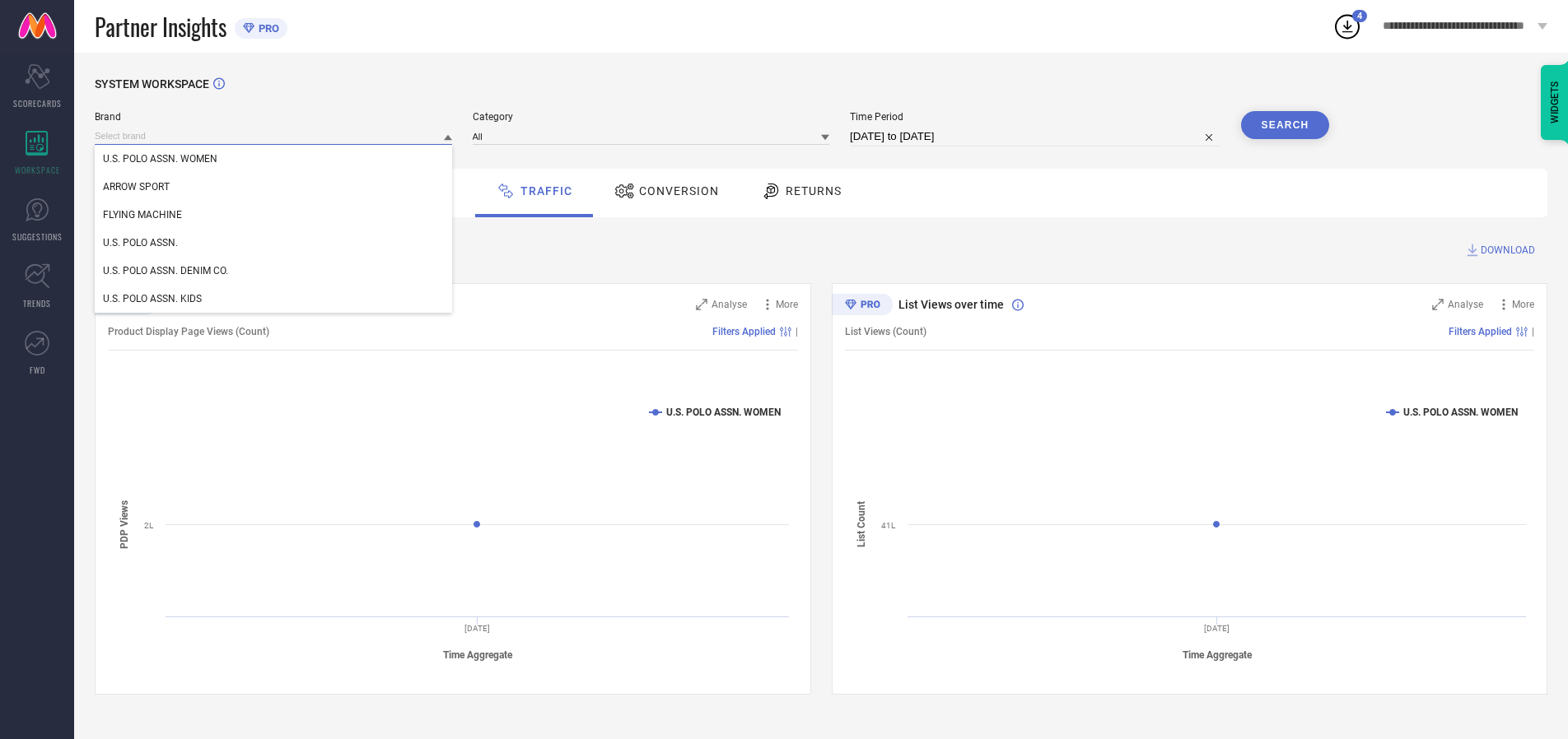
click at [274, 136] on input at bounding box center [273, 137] width 358 height 18
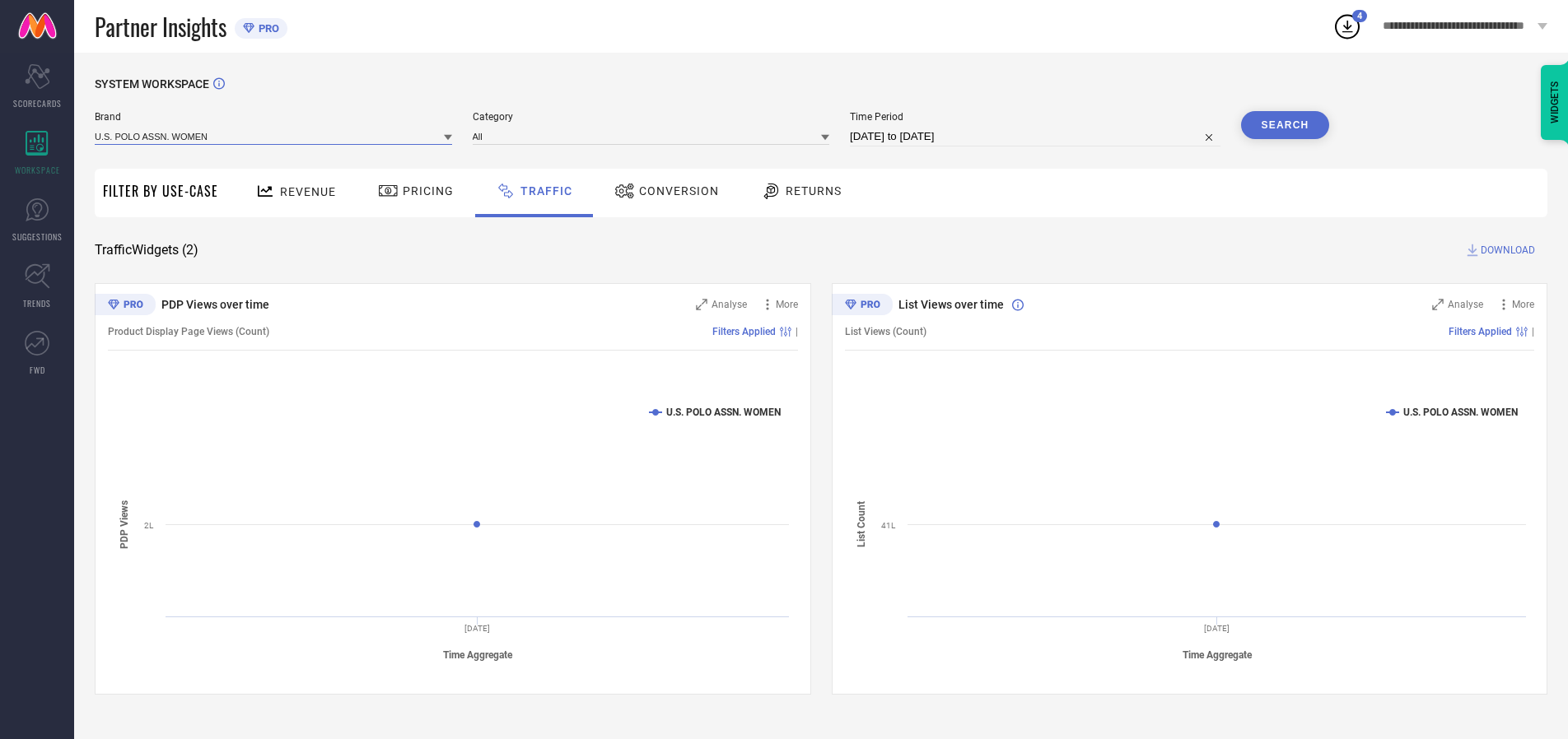
click at [274, 136] on input at bounding box center [273, 137] width 358 height 18
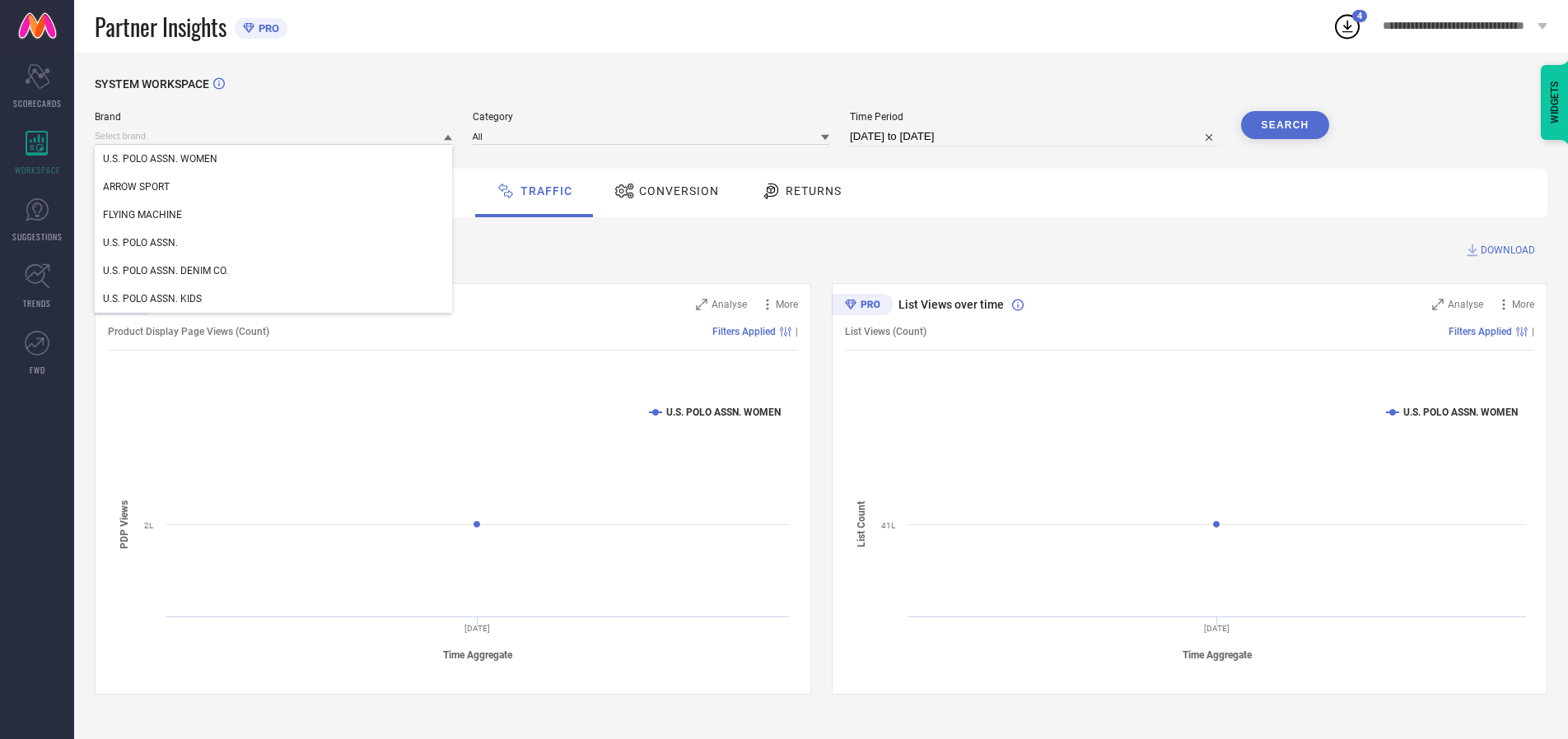
click at [274, 159] on div "U.S. POLO ASSN. WOMEN" at bounding box center [273, 158] width 358 height 28
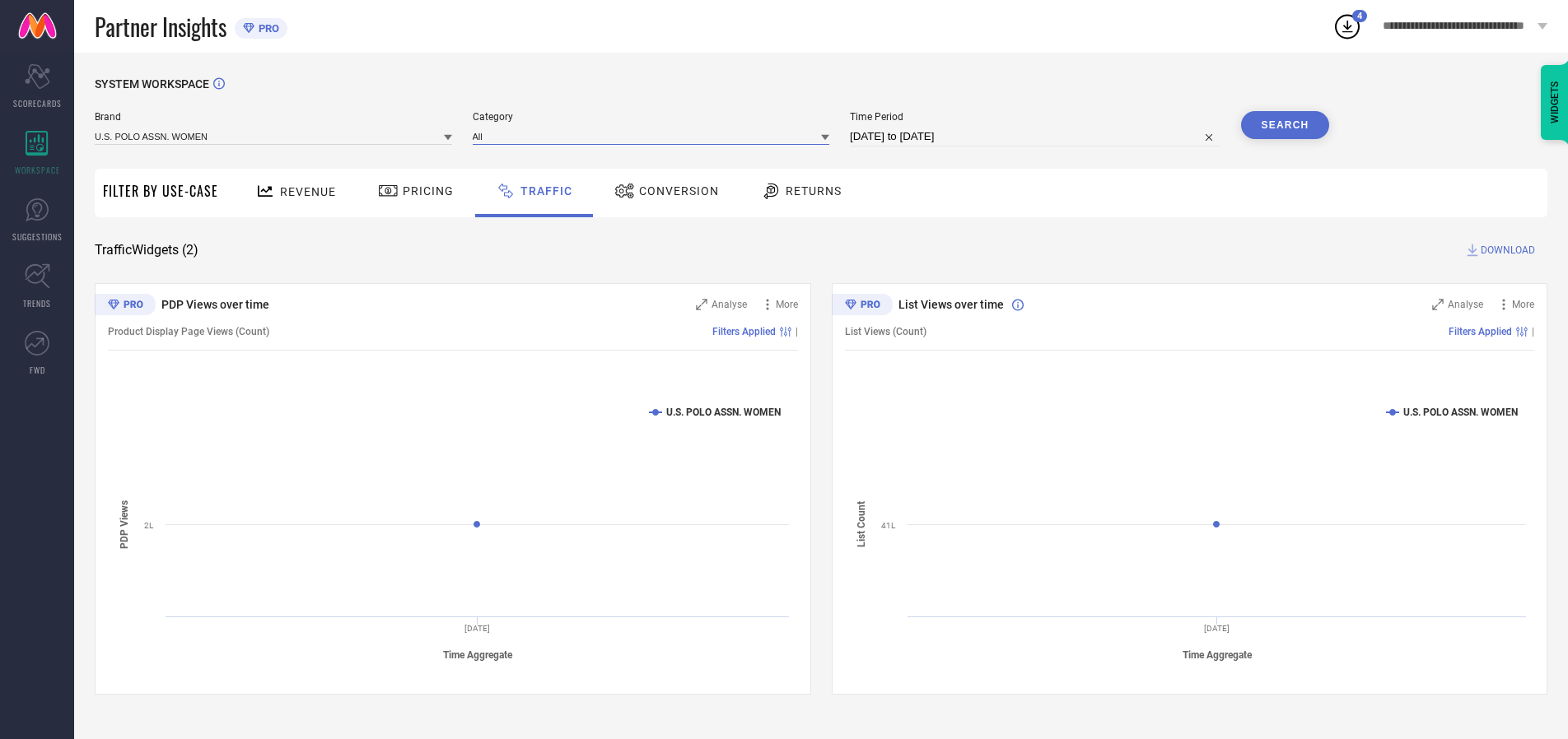
click at [655, 136] on input at bounding box center [652, 137] width 358 height 18
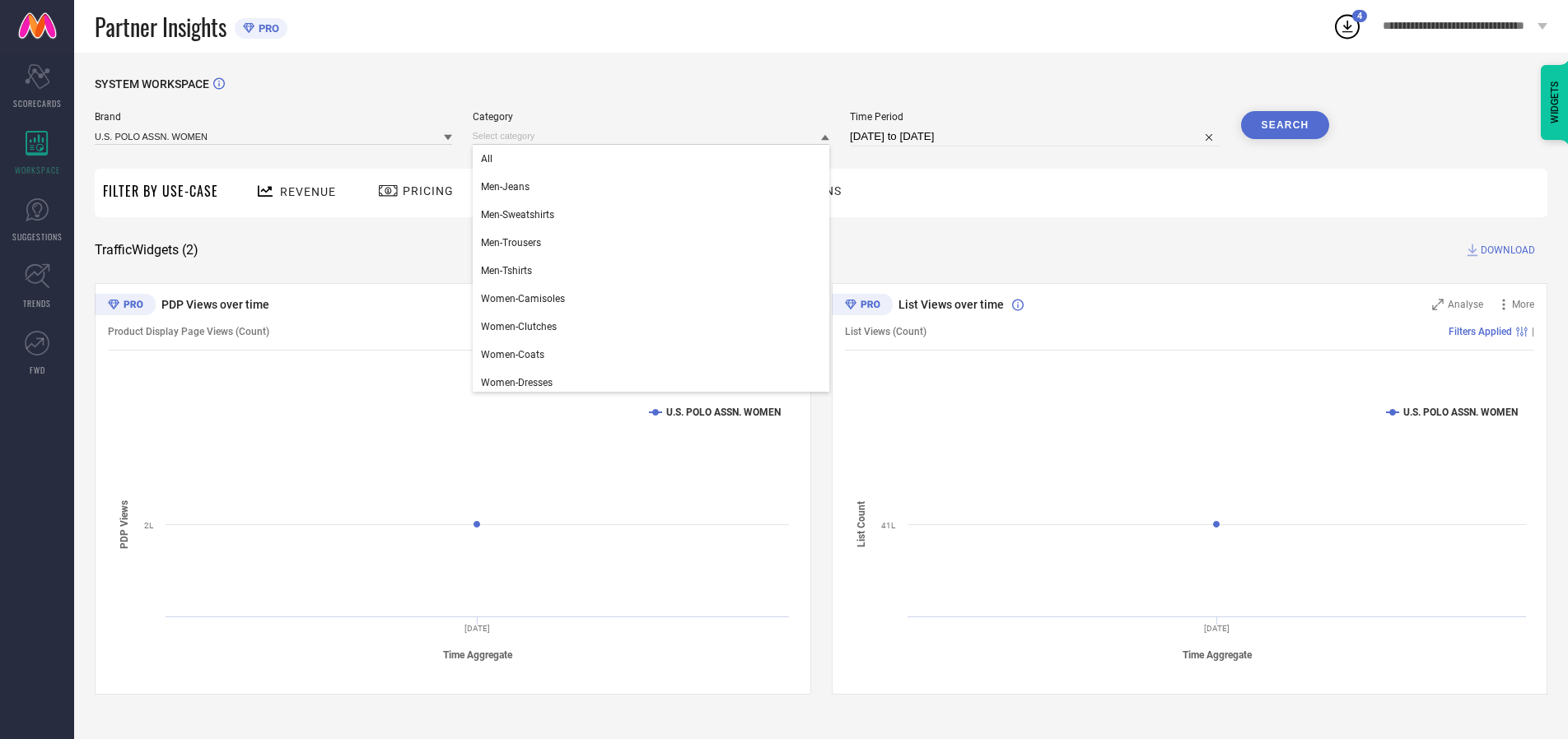
click at [655, 159] on div "All" at bounding box center [652, 158] width 358 height 28
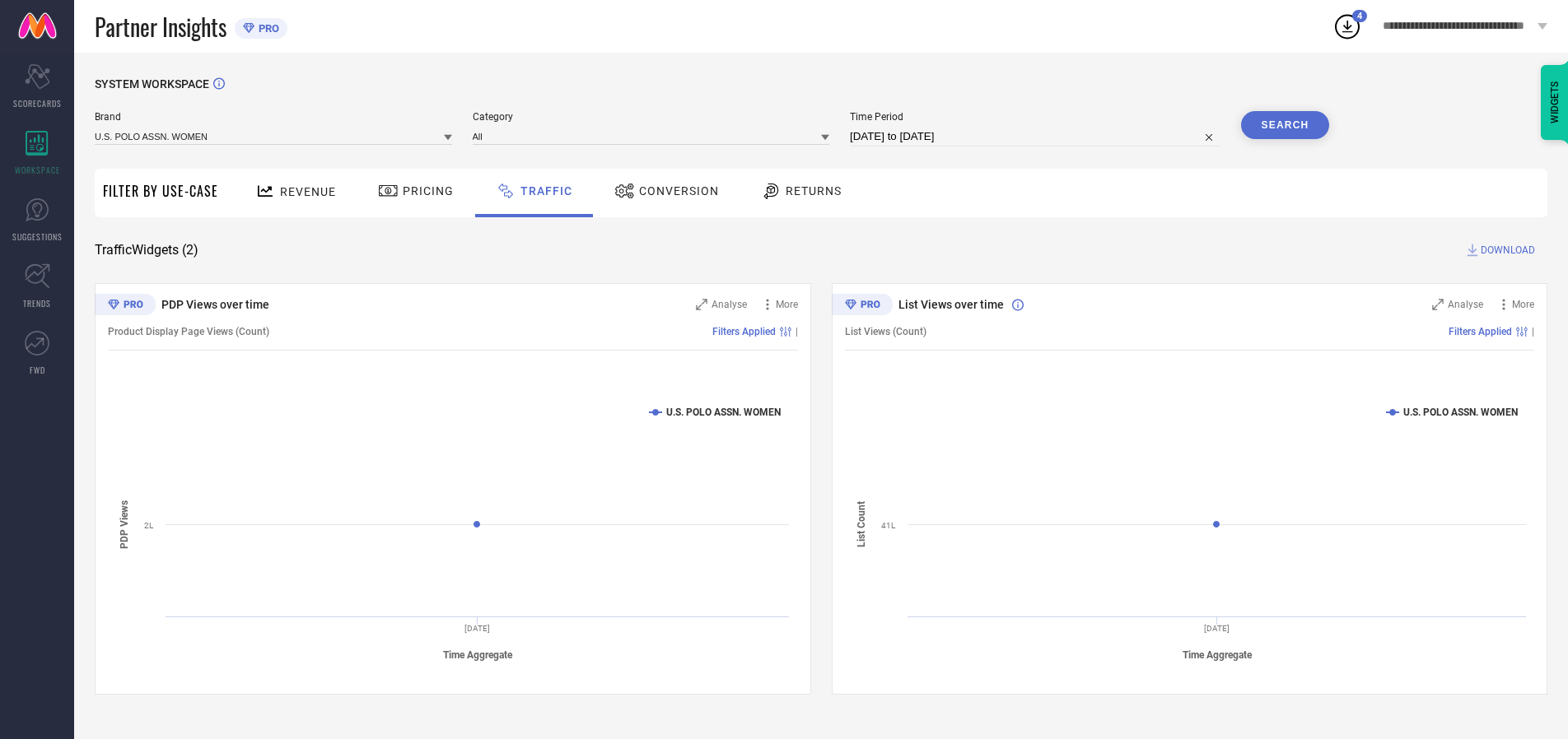
click at [1285, 125] on button "Search" at bounding box center [1286, 125] width 88 height 28
click at [1506, 251] on span "DOWNLOAD" at bounding box center [1508, 250] width 54 height 17
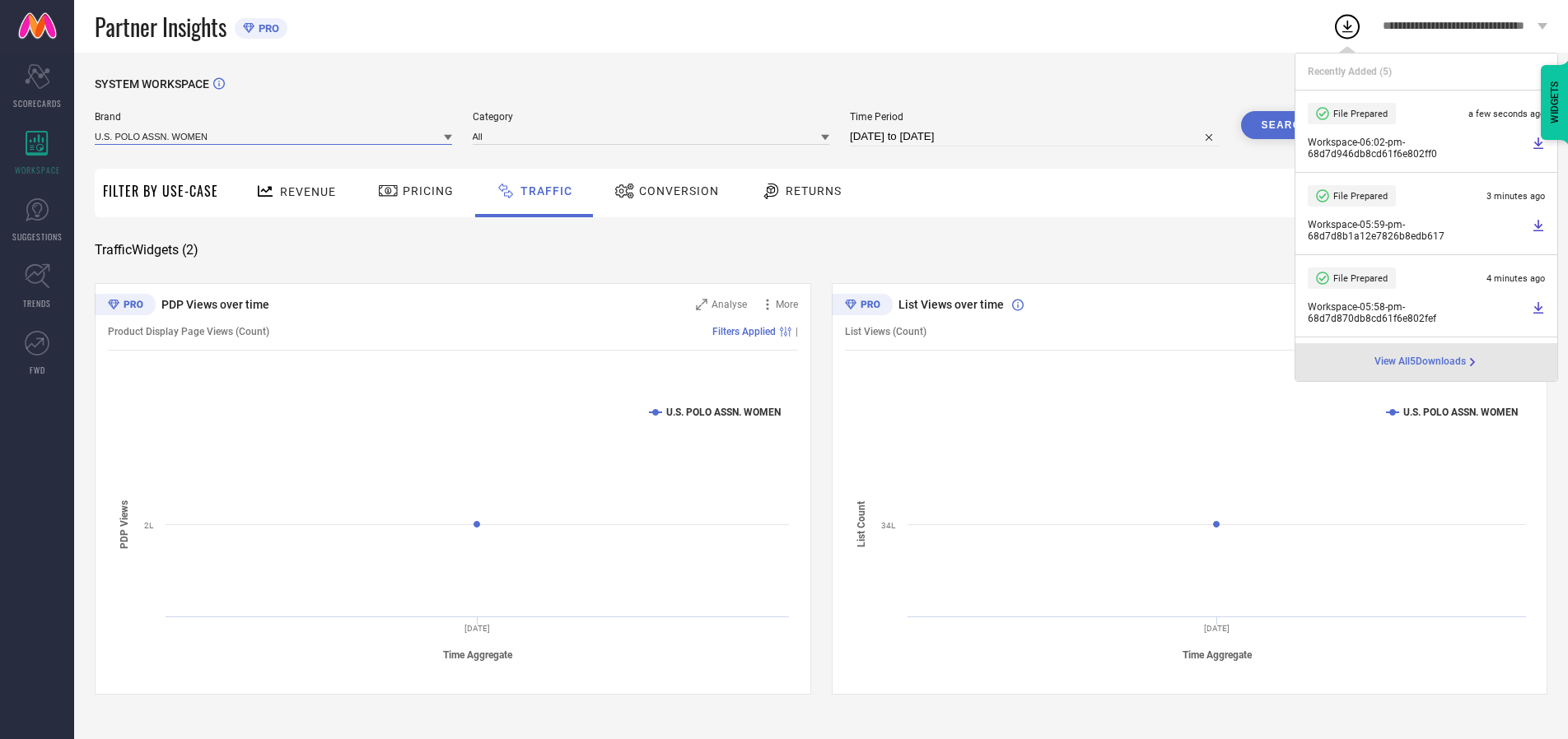
click at [274, 136] on input at bounding box center [273, 137] width 358 height 18
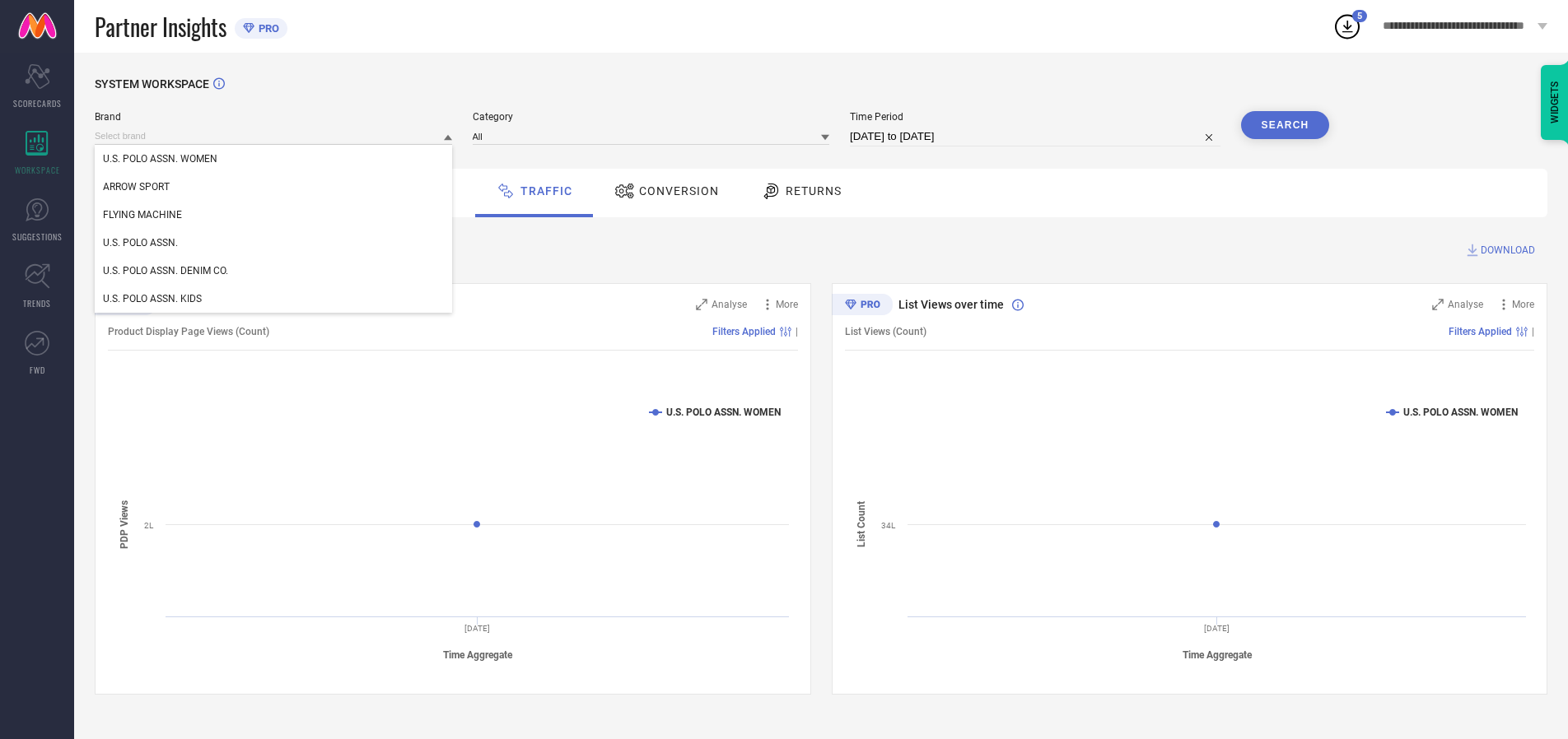
click at [274, 243] on div "U.S. POLO ASSN." at bounding box center [273, 243] width 358 height 28
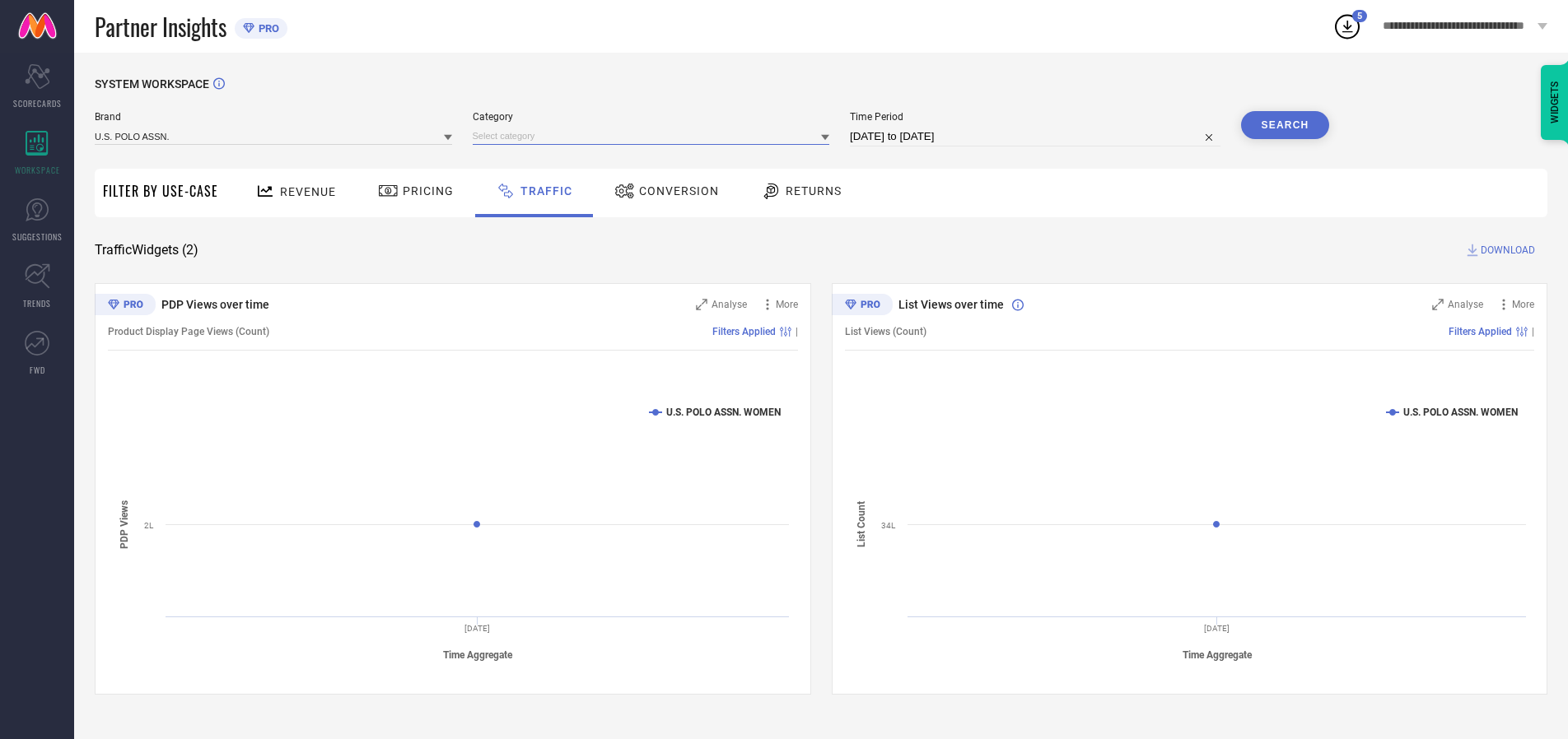
click at [655, 136] on input at bounding box center [652, 137] width 358 height 18
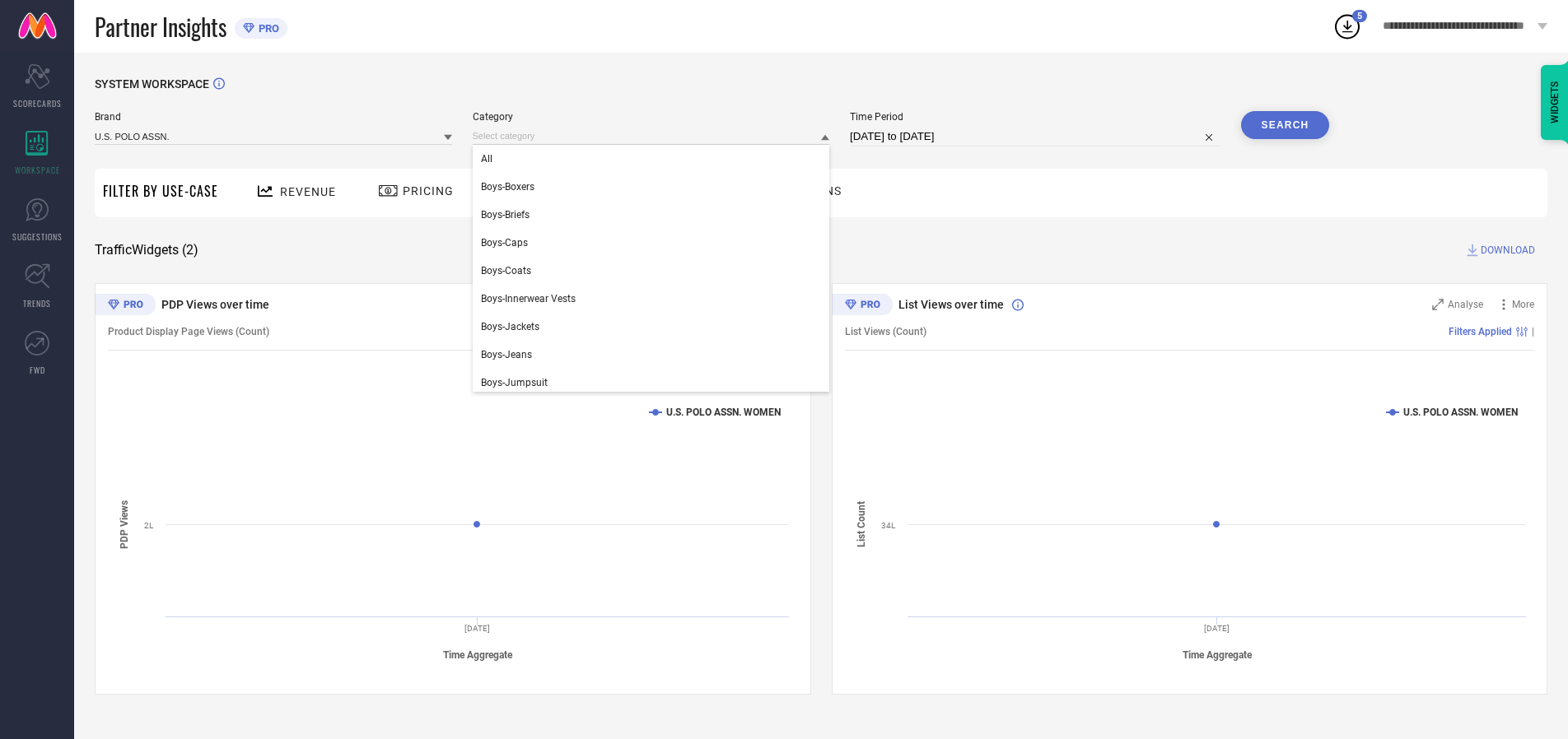
click at [655, 159] on div "All" at bounding box center [652, 158] width 358 height 28
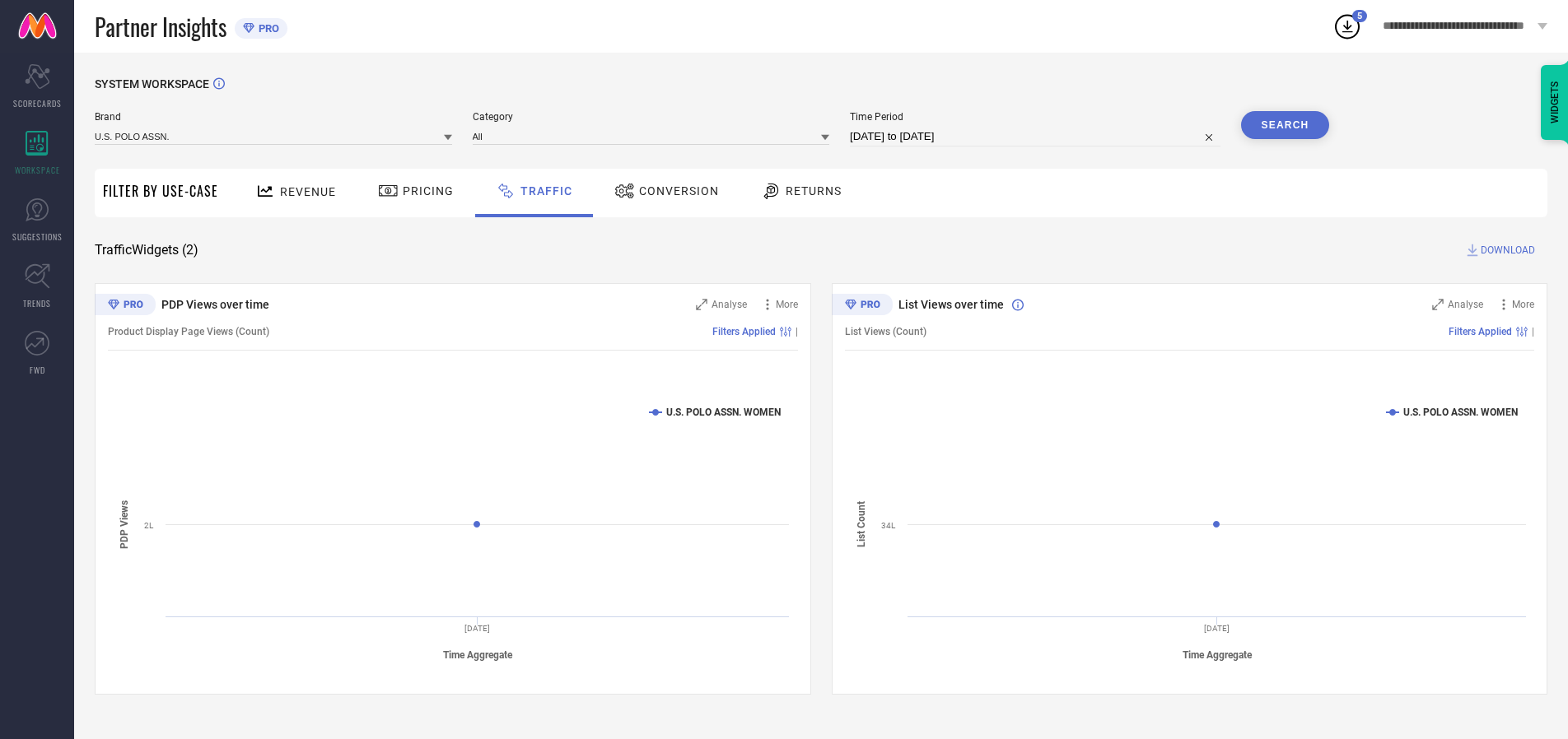
click at [1285, 125] on button "Search" at bounding box center [1286, 125] width 88 height 28
click at [1506, 251] on span "DOWNLOAD" at bounding box center [1508, 250] width 54 height 17
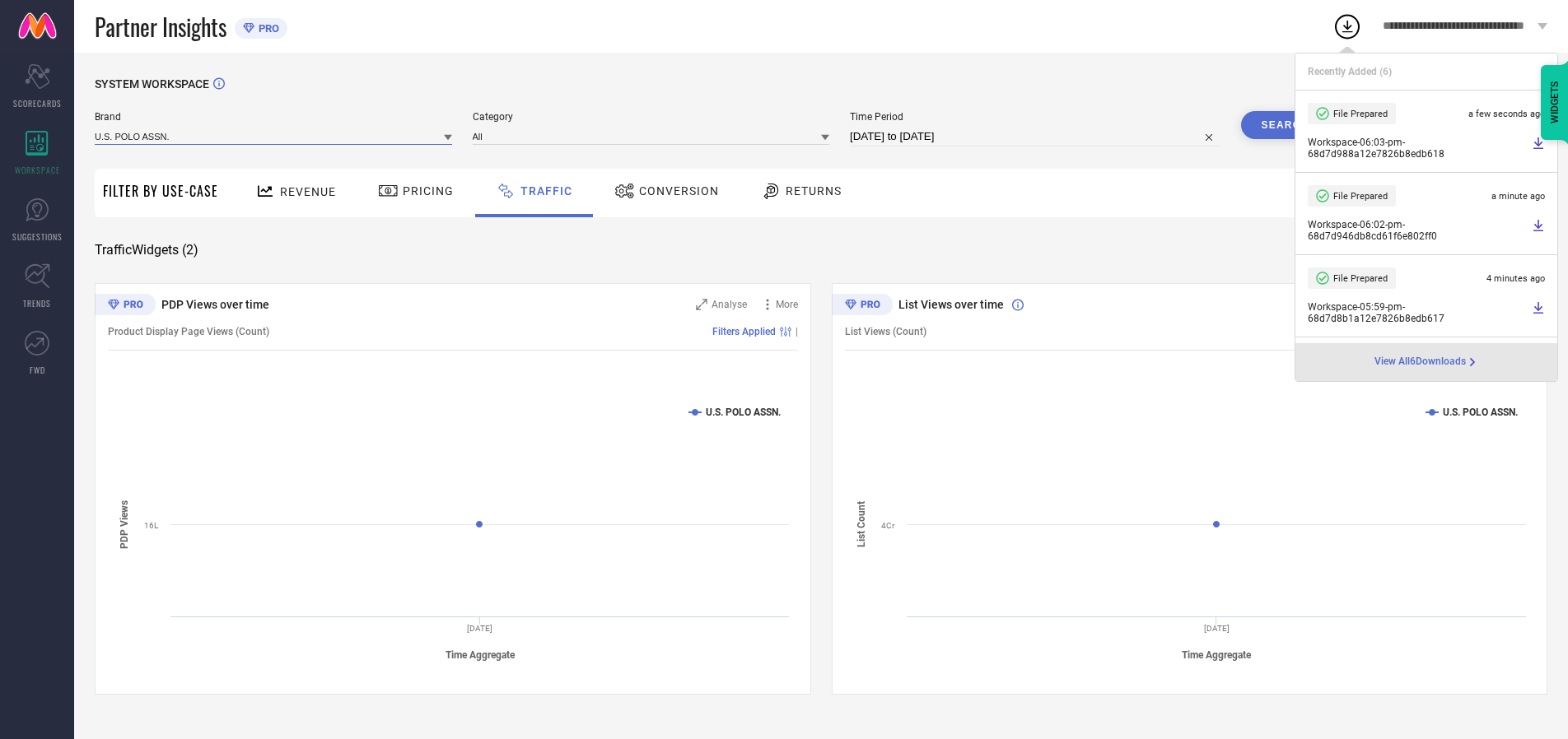
click at [274, 136] on input at bounding box center [273, 137] width 358 height 18
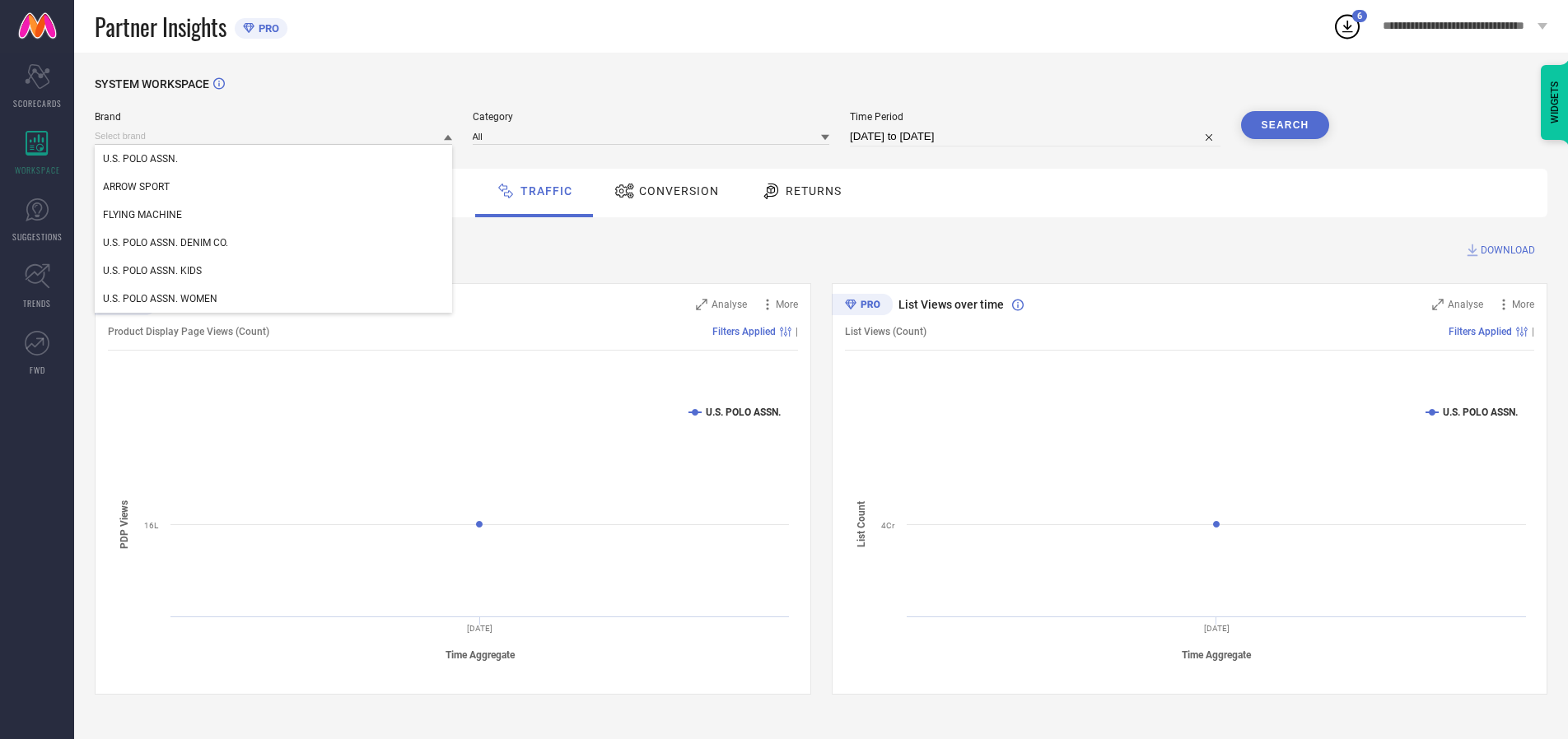
click at [274, 243] on div "U.S. POLO ASSN. DENIM CO." at bounding box center [273, 243] width 358 height 28
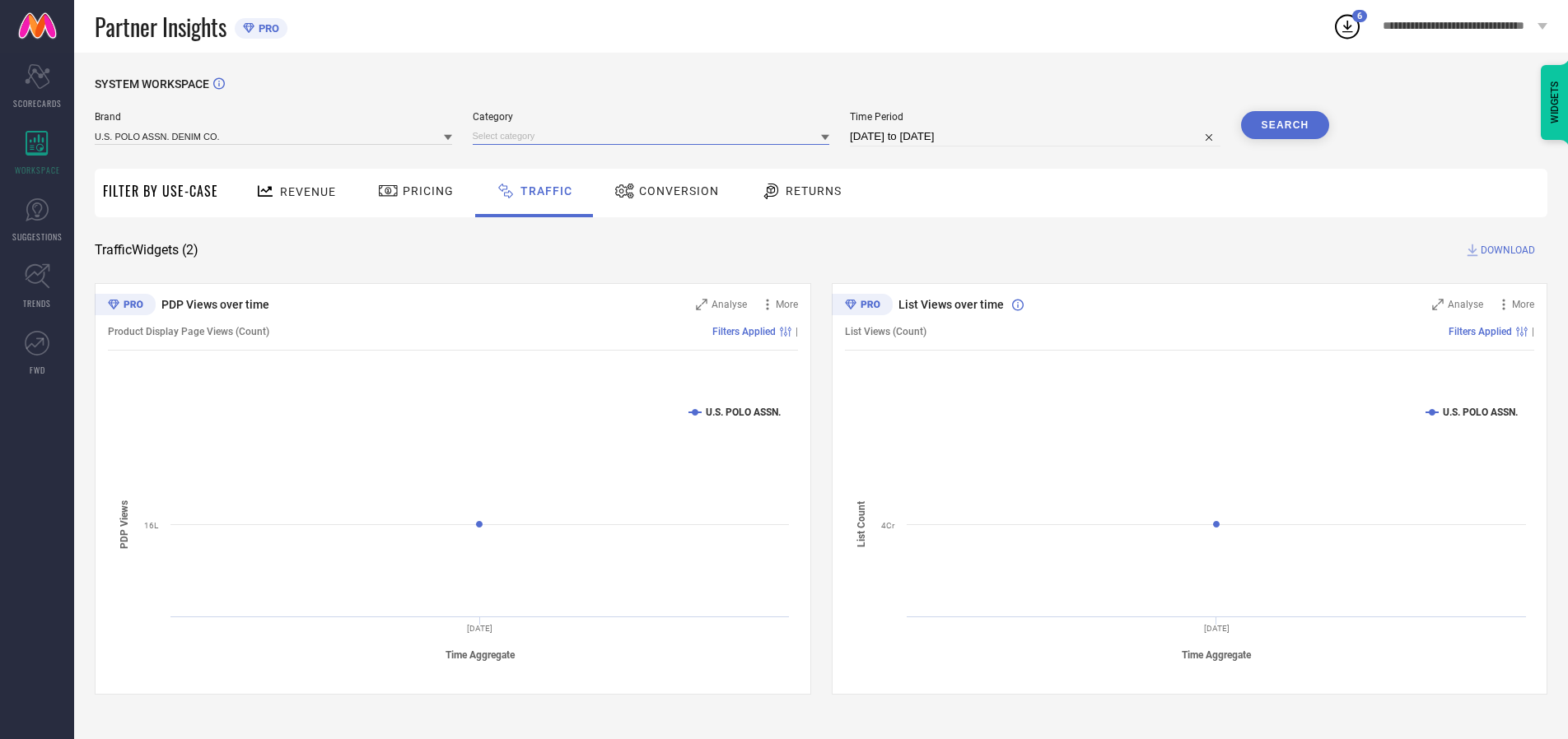
click at [655, 136] on input at bounding box center [652, 137] width 358 height 18
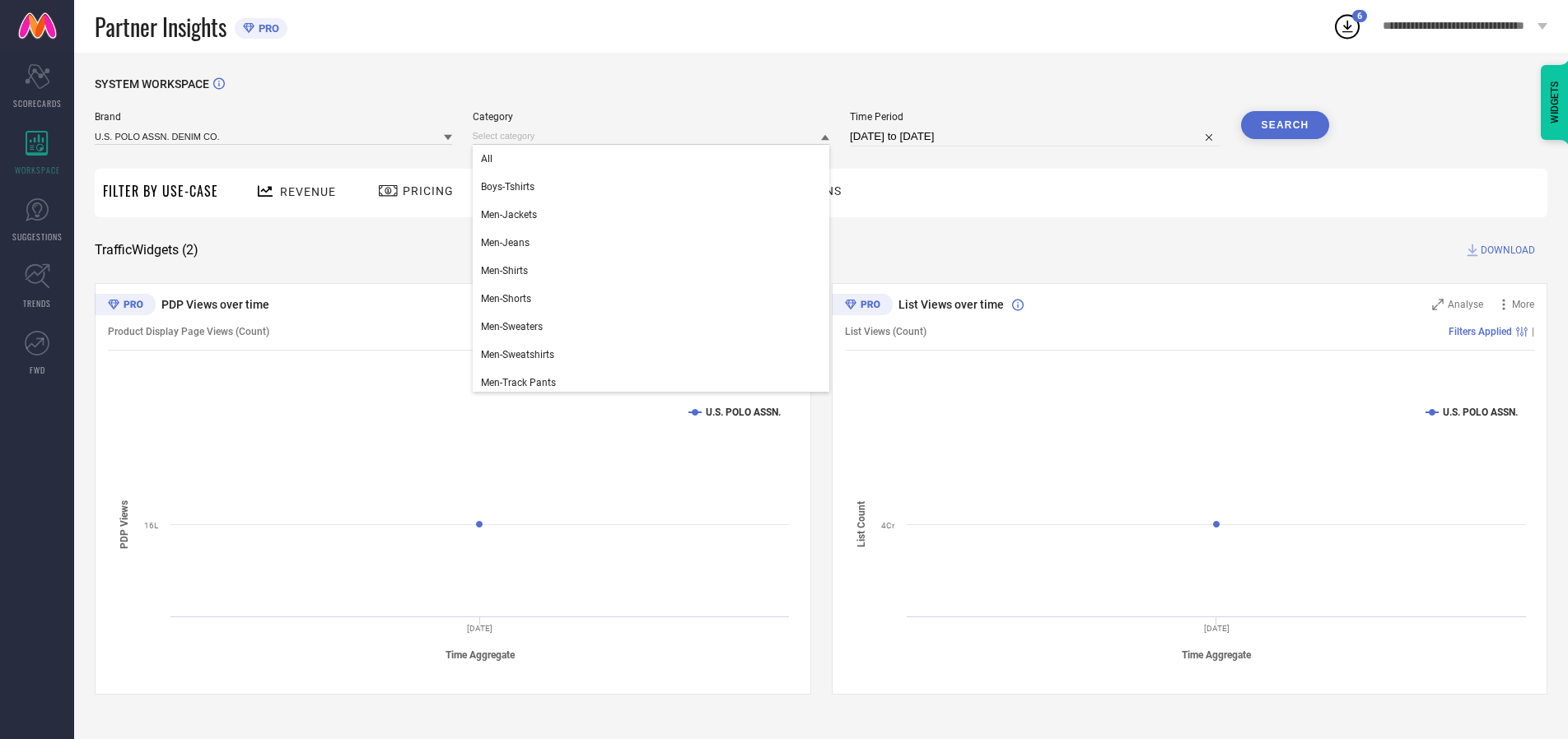
click at [655, 159] on div "All" at bounding box center [652, 158] width 358 height 28
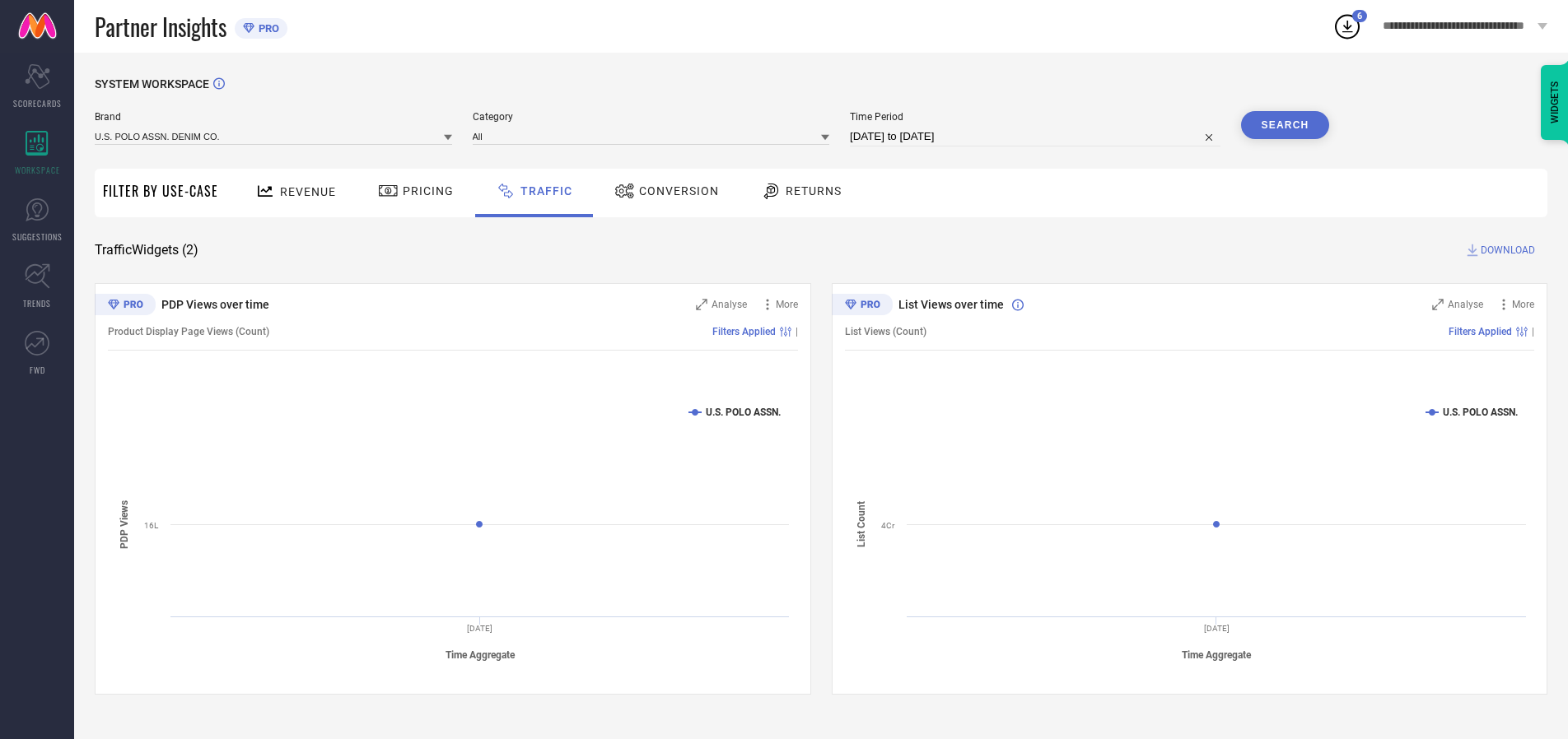
click at [1285, 125] on button "Search" at bounding box center [1286, 125] width 88 height 28
click at [1506, 251] on span "DOWNLOAD" at bounding box center [1508, 250] width 54 height 17
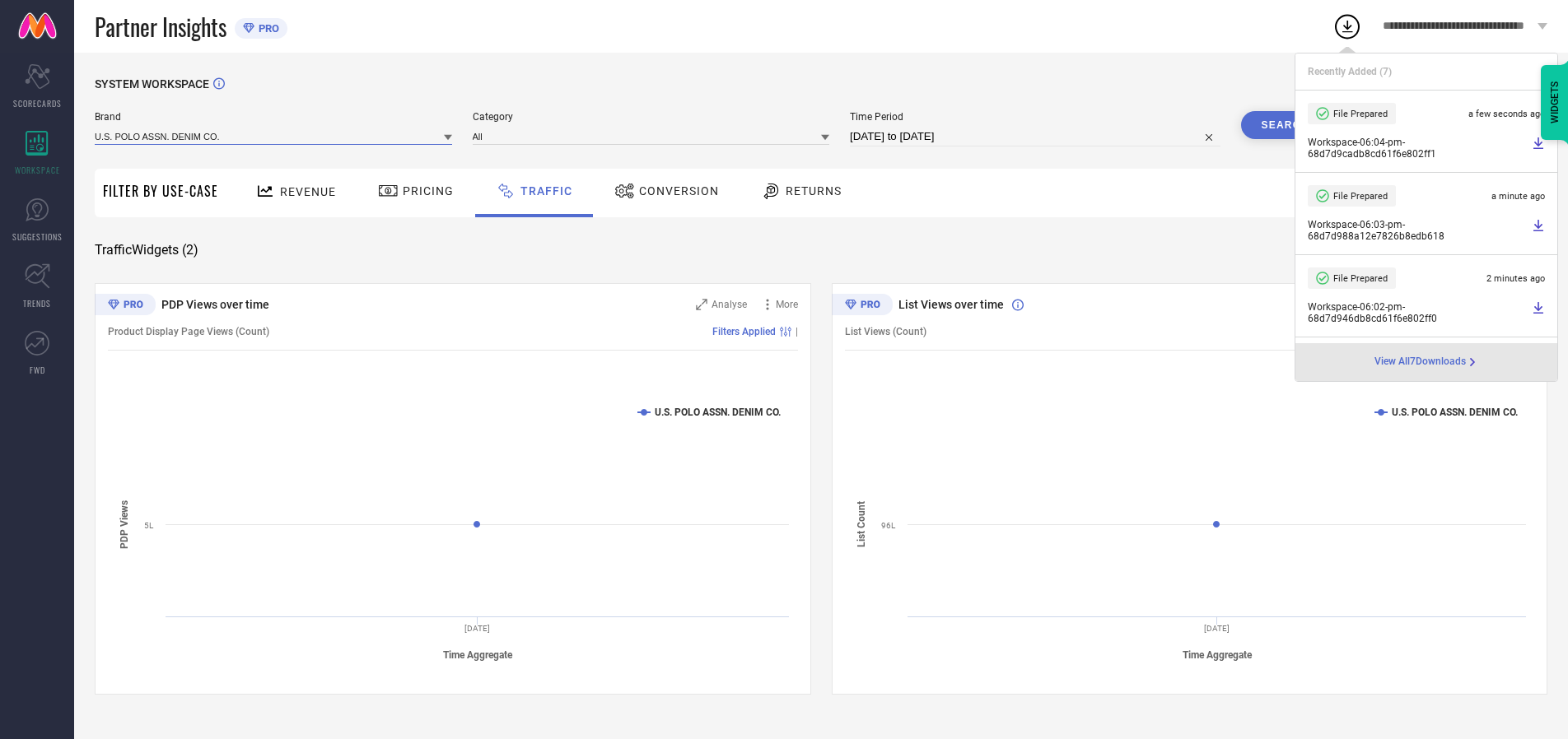
click at [274, 136] on input at bounding box center [273, 137] width 358 height 18
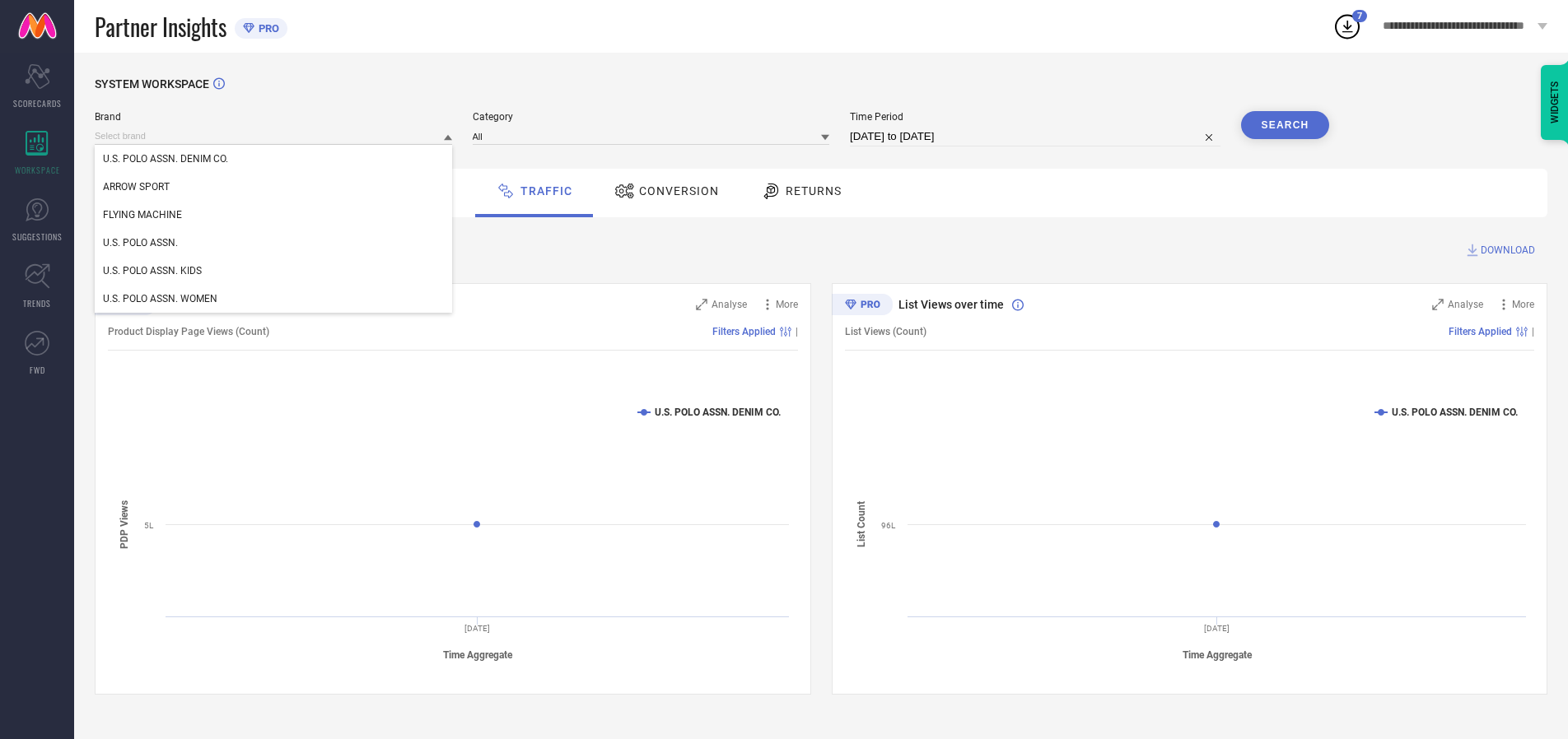
click at [274, 271] on div "U.S. POLO ASSN. KIDS" at bounding box center [273, 270] width 358 height 28
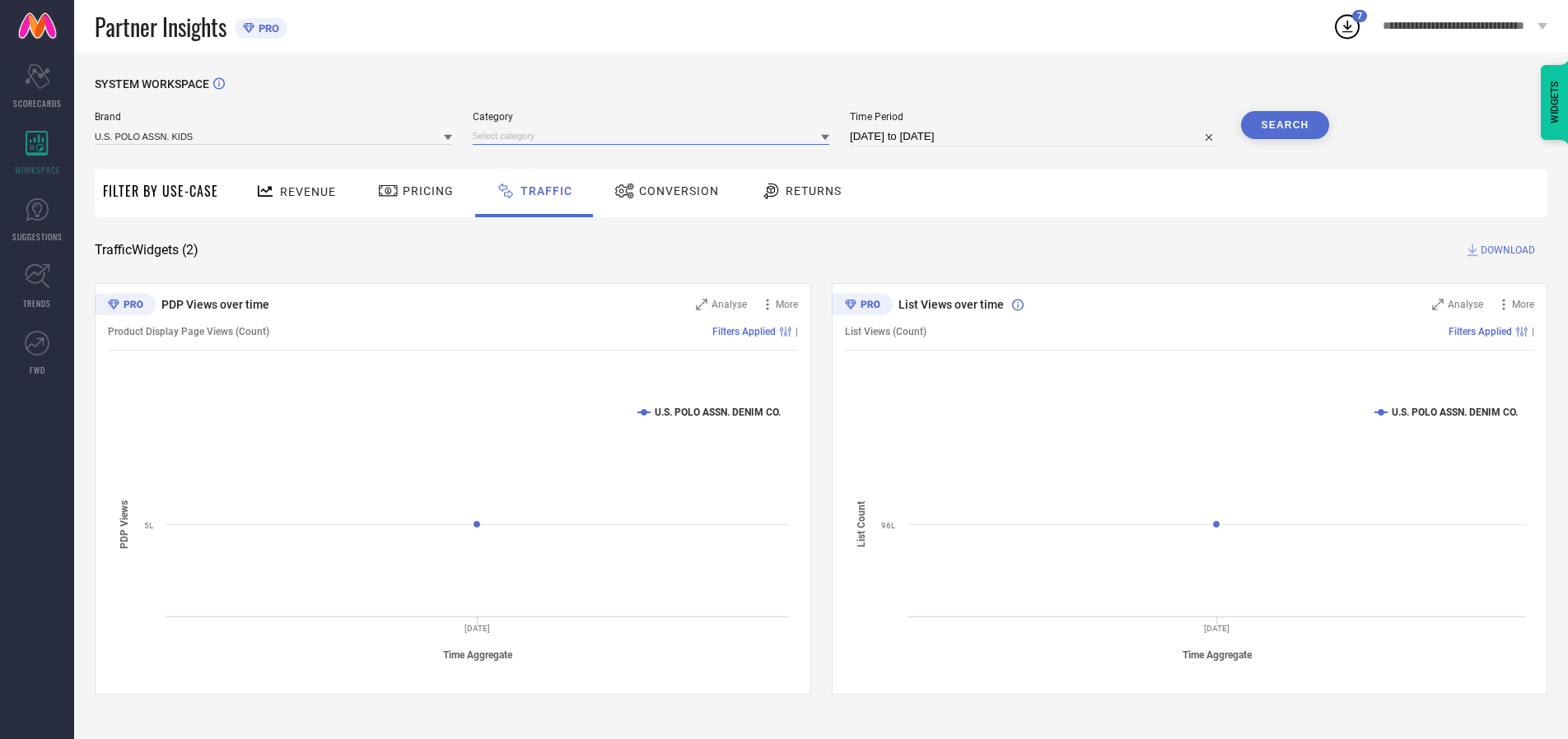
click at [655, 136] on input at bounding box center [652, 137] width 358 height 18
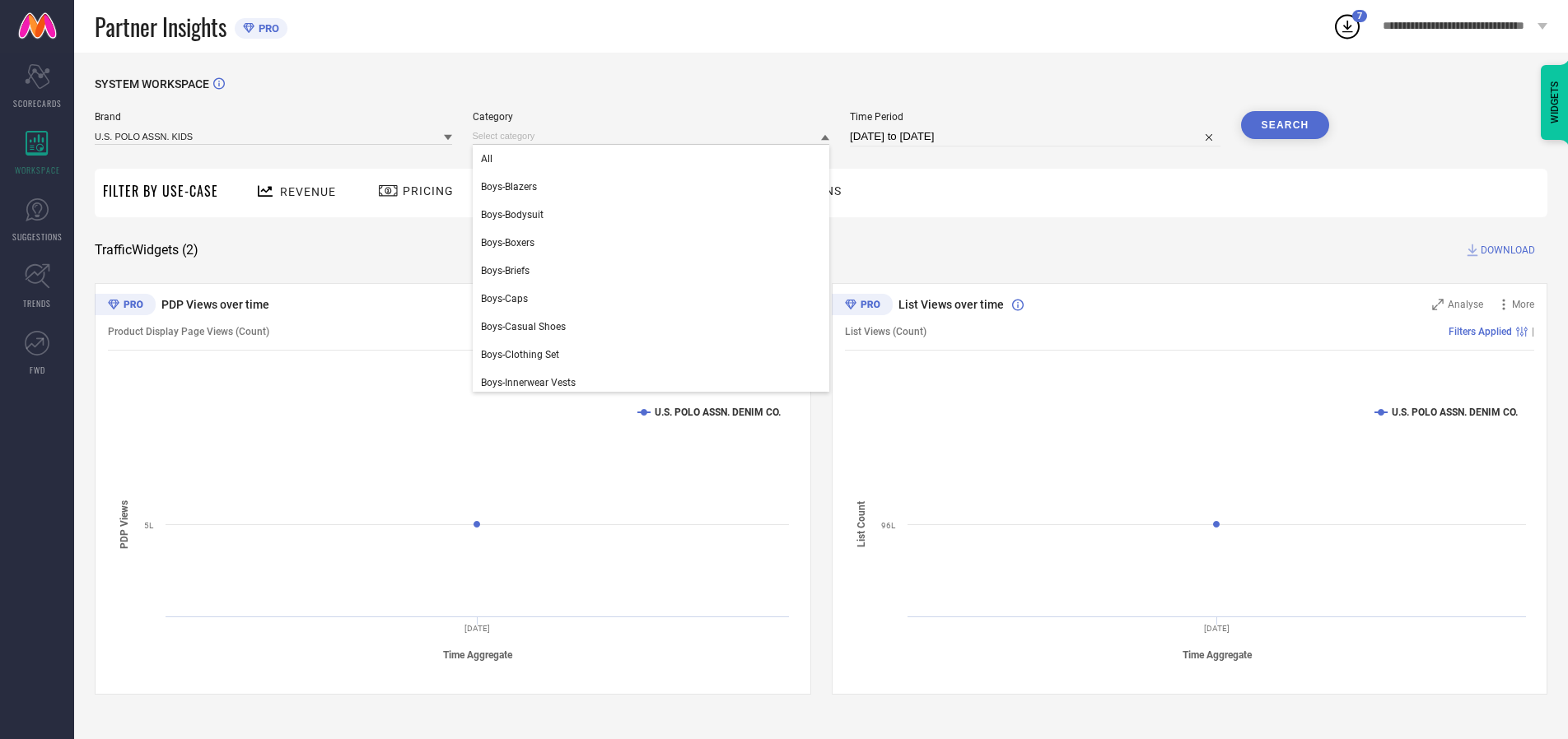
click at [655, 159] on div "All" at bounding box center [652, 158] width 358 height 28
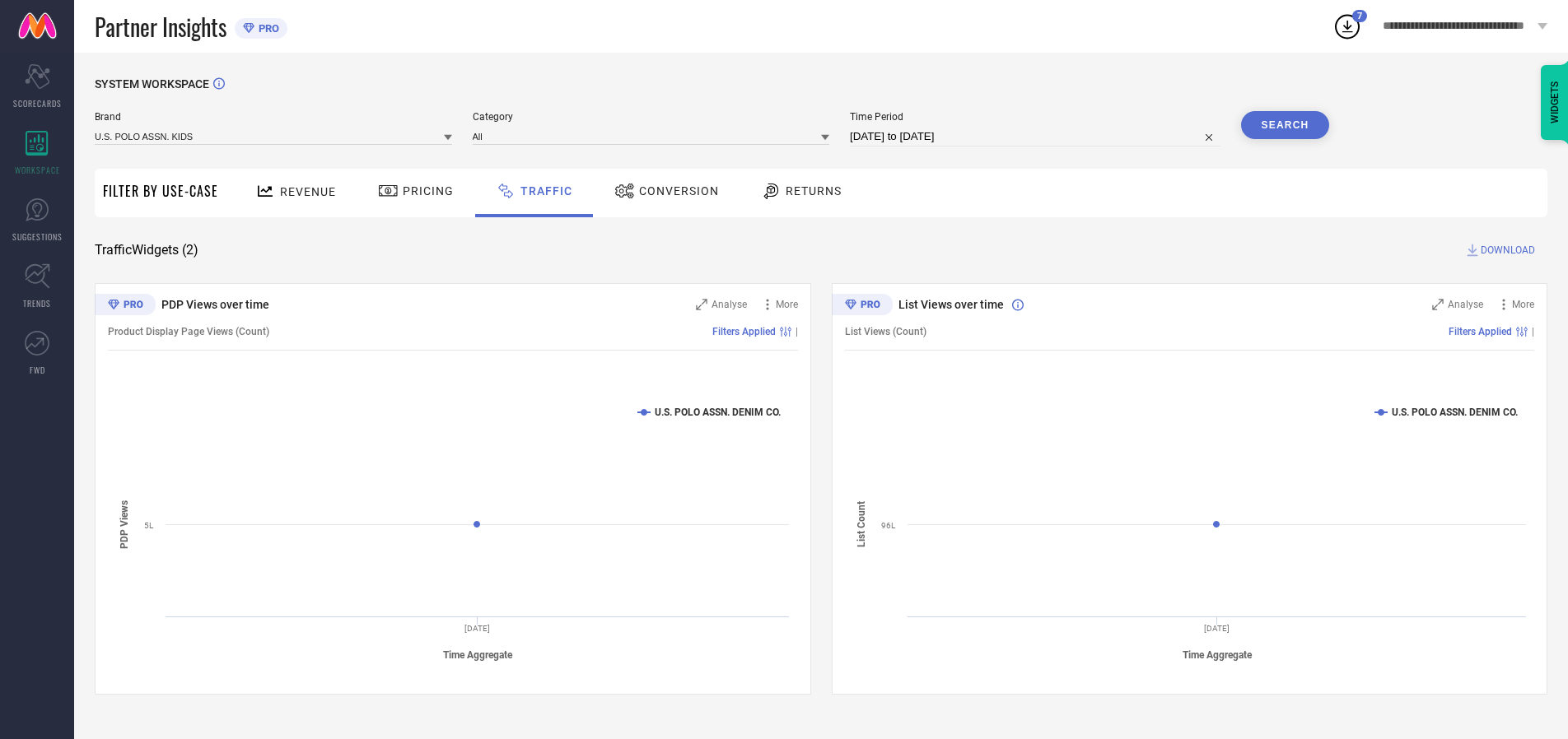
click at [1285, 125] on button "Search" at bounding box center [1286, 125] width 88 height 28
click at [1506, 251] on span "DOWNLOAD" at bounding box center [1508, 250] width 54 height 17
